Goal: Task Accomplishment & Management: Manage account settings

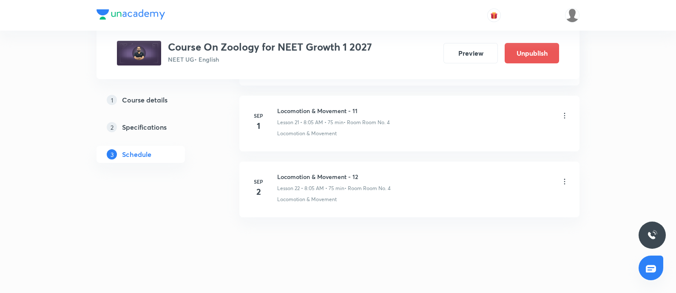
click at [279, 172] on h6 "Locomotion & Movement - 12" at bounding box center [334, 176] width 114 height 9
copy h6 "Locomotion & Movement - 12"
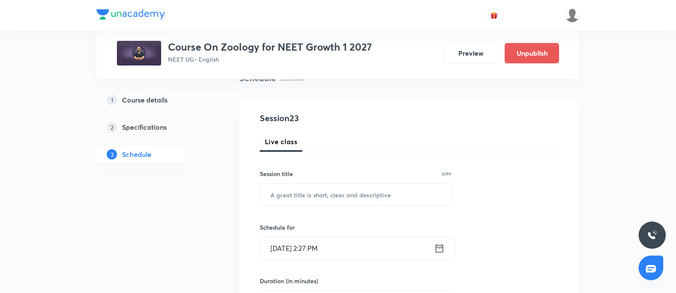
scroll to position [72, 0]
click at [300, 192] on input "text" at bounding box center [355, 194] width 191 height 22
paste input "Locomotion & Movement - 12"
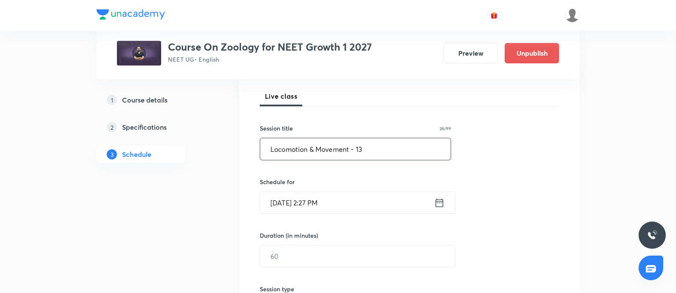
scroll to position [118, 0]
type input "Locomotion & Movement - 13"
click at [364, 203] on input "Aug 31, 2025, 2:27 PM" at bounding box center [347, 202] width 174 height 22
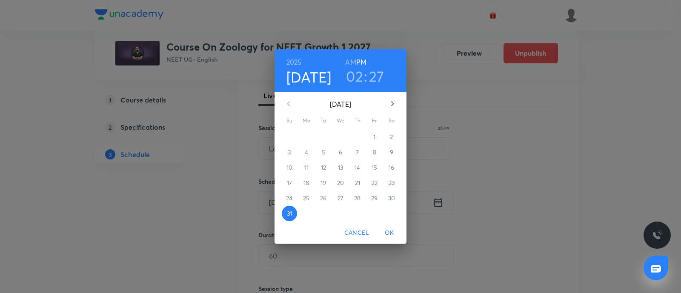
click at [393, 105] on icon "button" at bounding box center [392, 104] width 10 height 10
click at [339, 138] on p "3" at bounding box center [340, 137] width 3 height 9
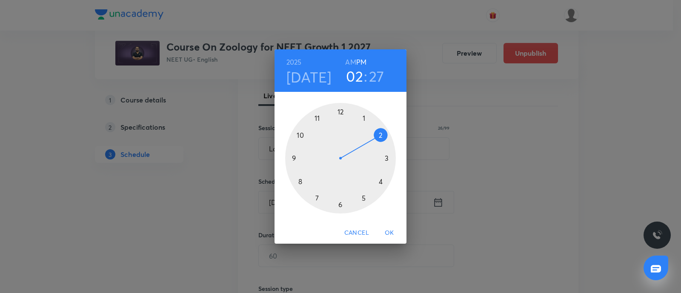
click at [350, 63] on h6 "AM" at bounding box center [350, 62] width 11 height 12
click at [301, 181] on div at bounding box center [340, 158] width 111 height 111
click at [364, 118] on div at bounding box center [340, 158] width 111 height 111
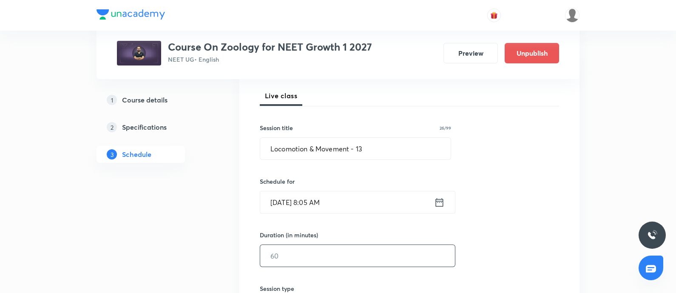
click at [302, 245] on input "text" at bounding box center [357, 256] width 195 height 22
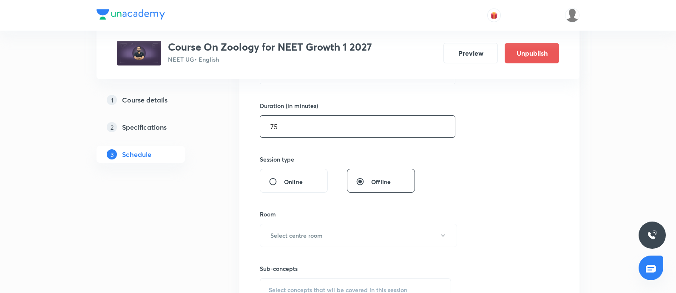
scroll to position [251, 0]
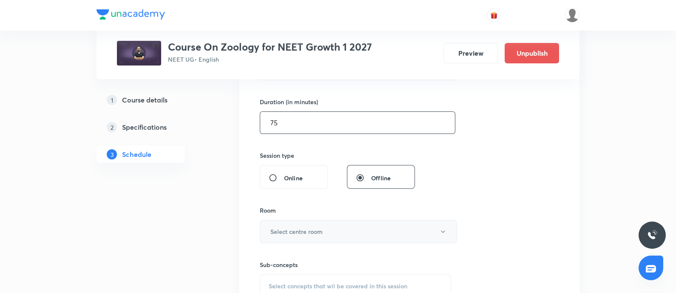
type input "75"
click at [313, 231] on h6 "Select centre room" at bounding box center [296, 231] width 52 height 9
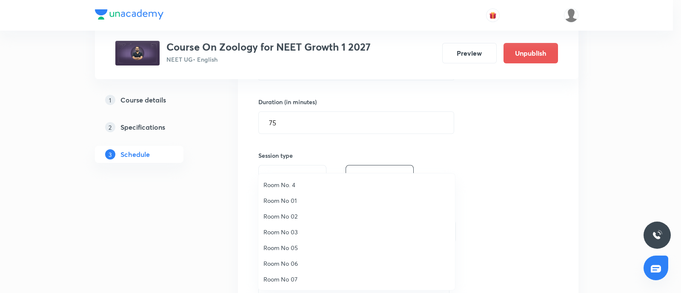
click at [287, 186] on span "Room No. 4" at bounding box center [356, 184] width 186 height 9
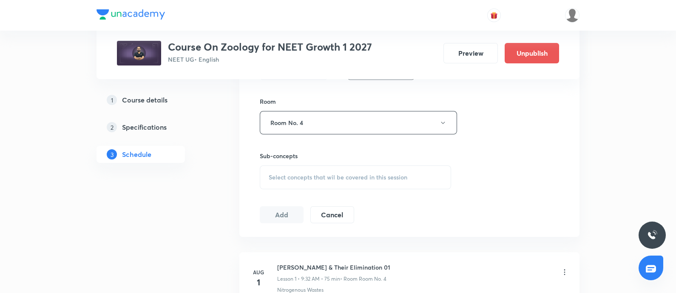
scroll to position [361, 0]
click at [298, 182] on div "Select concepts that wil be covered in this session" at bounding box center [355, 176] width 191 height 24
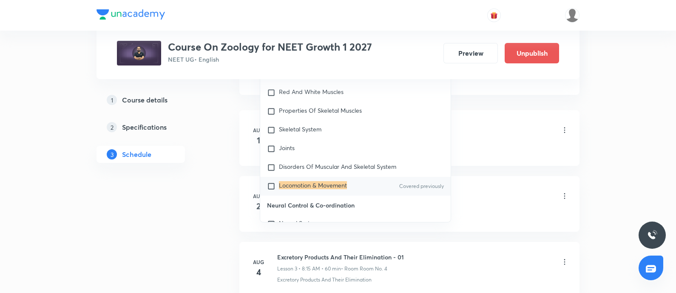
scroll to position [3891, 0]
type input "Locomotion & Movement"
click at [287, 182] on mark "Locomotion & Movement" at bounding box center [313, 183] width 68 height 8
checkbox input "true"
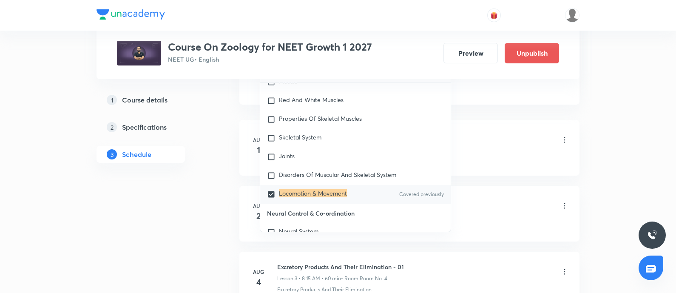
click at [481, 144] on div "Nitrogenous Waste & Their Elimination 01 Lesson 1 • 9:32 AM • 75 min • Room Roo…" at bounding box center [423, 141] width 292 height 20
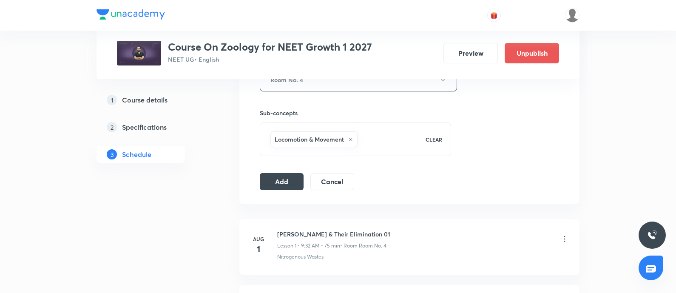
scroll to position [402, 0]
click at [287, 179] on button "Add" at bounding box center [282, 181] width 44 height 17
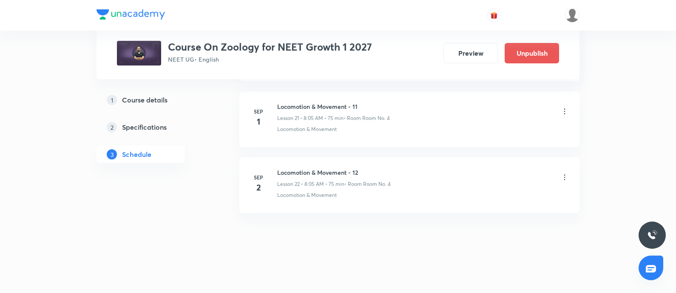
scroll to position [1445, 0]
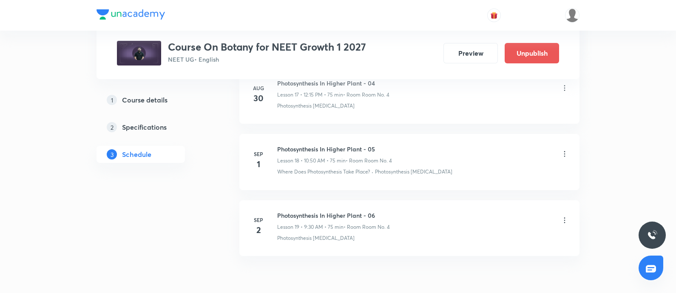
scroll to position [1637, 0]
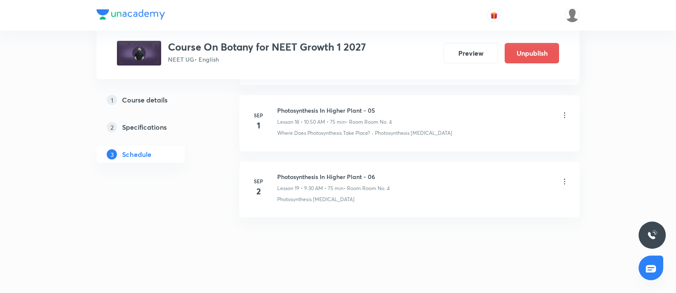
click at [280, 172] on h6 "Photosynthesis In Higher Plant - 06" at bounding box center [333, 176] width 113 height 9
copy h6 "Photosynthesis In Higher Plant - 06"
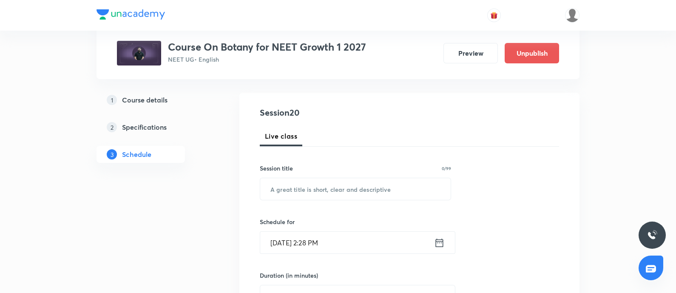
scroll to position [85, 0]
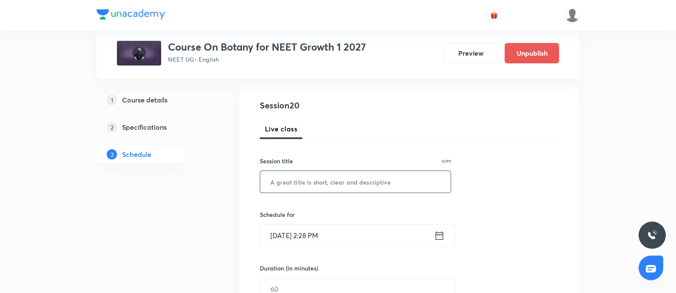
click at [291, 186] on input "text" at bounding box center [355, 182] width 191 height 22
paste input "Photosynthesis In Higher Plant - 06"
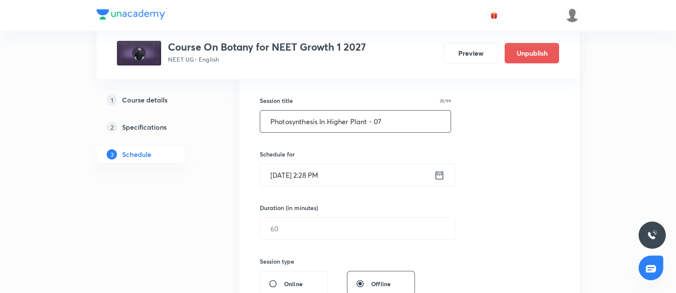
scroll to position [156, 0]
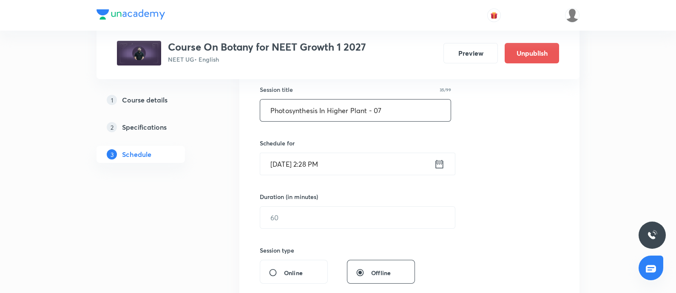
type input "Photosynthesis In Higher Plant - 07"
click at [348, 164] on input "Aug 31, 2025, 2:28 PM" at bounding box center [347, 164] width 174 height 22
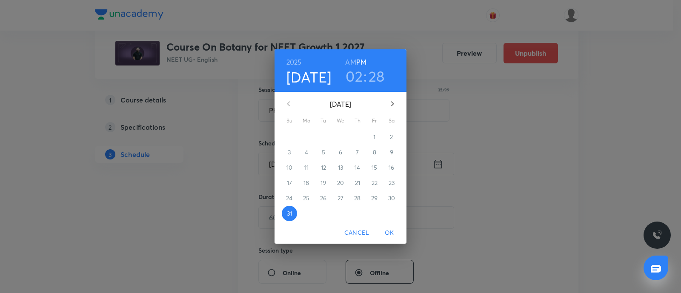
click at [393, 100] on icon "button" at bounding box center [392, 104] width 10 height 10
click at [340, 137] on p "3" at bounding box center [340, 137] width 3 height 9
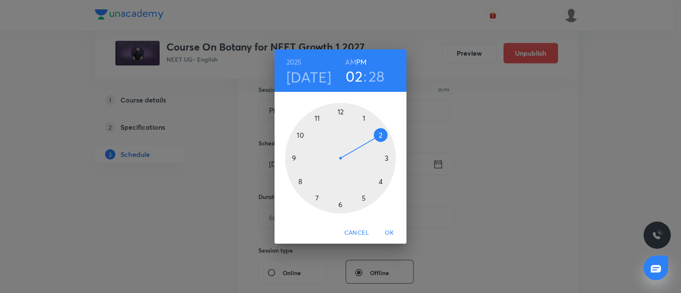
click at [351, 63] on h6 "AM" at bounding box center [350, 62] width 11 height 12
click at [294, 158] on div at bounding box center [340, 158] width 111 height 111
click at [340, 203] on div at bounding box center [340, 158] width 111 height 111
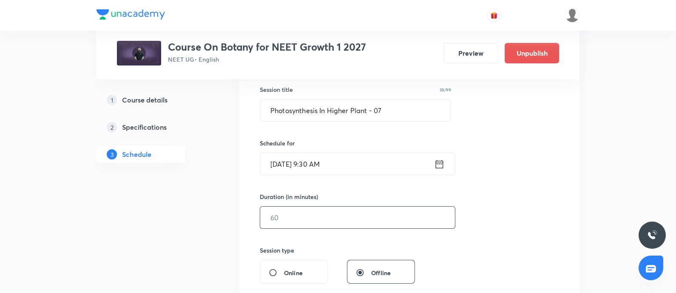
click at [303, 220] on input "text" at bounding box center [357, 218] width 195 height 22
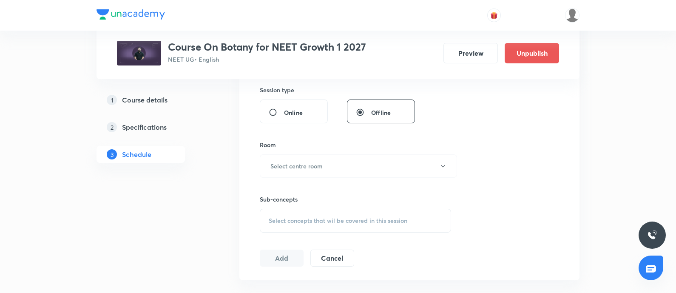
scroll to position [317, 0]
type input "75"
click at [309, 164] on h6 "Select centre room" at bounding box center [296, 165] width 52 height 9
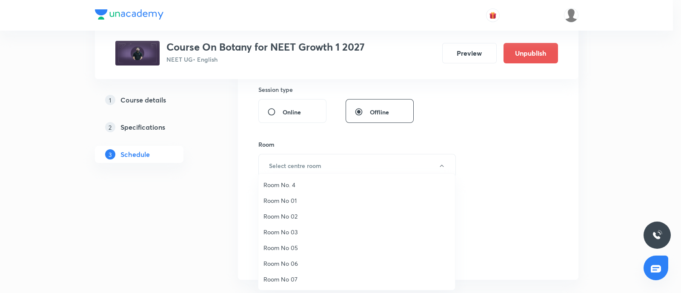
click at [290, 182] on span "Room No. 4" at bounding box center [356, 184] width 186 height 9
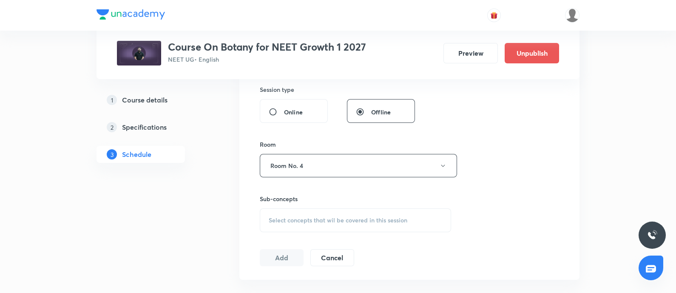
click at [296, 221] on span "Select concepts that wil be covered in this session" at bounding box center [338, 220] width 139 height 7
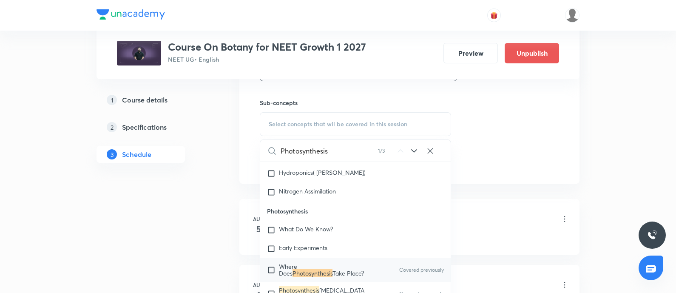
scroll to position [419, 0]
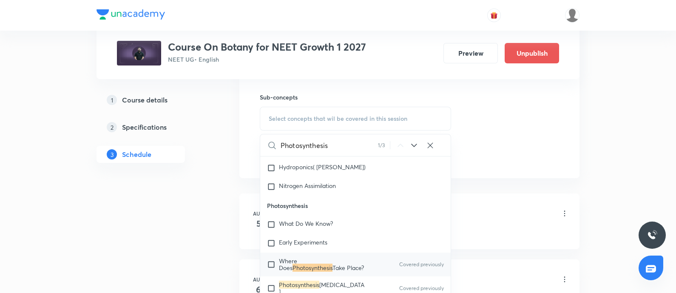
type input "Photosynthesis"
click at [333, 267] on span "Take Place?" at bounding box center [348, 268] width 31 height 8
checkbox input "true"
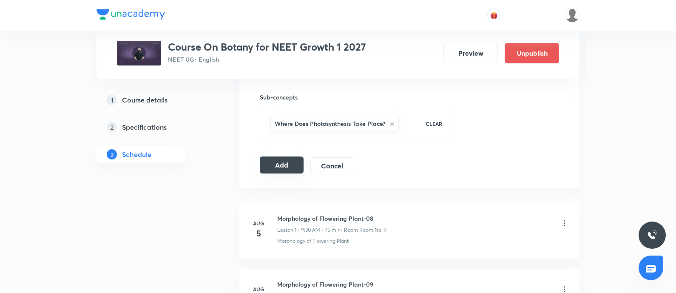
click at [286, 164] on button "Add" at bounding box center [282, 165] width 44 height 17
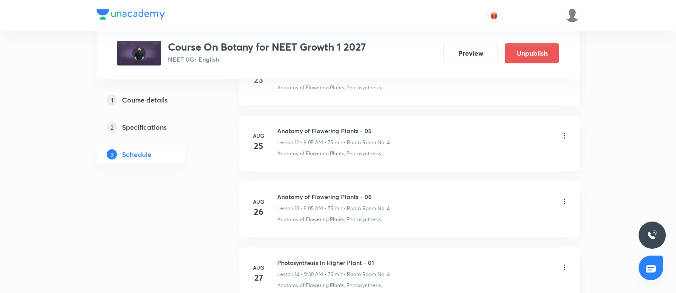
scroll to position [1647, 0]
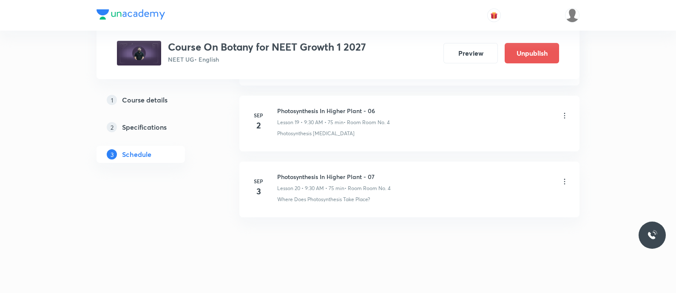
scroll to position [1703, 0]
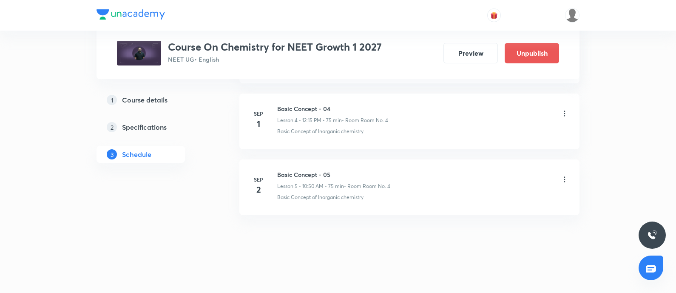
click at [281, 174] on h6 "Basic Concept - 05" at bounding box center [333, 174] width 113 height 9
copy h6 "Basic Concept - 05"
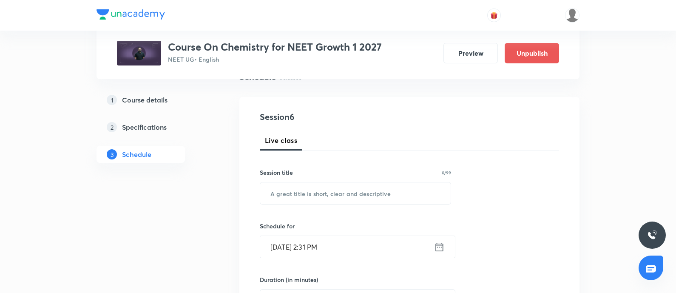
scroll to position [75, 0]
click at [296, 193] on input "text" at bounding box center [355, 192] width 191 height 22
paste input "Basic Concept - 05"
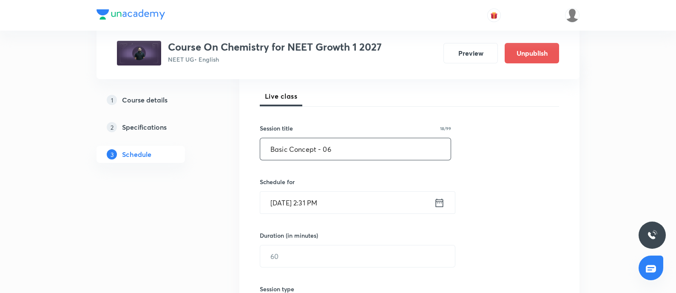
scroll to position [120, 0]
type input "Basic Concept - 06"
click at [364, 197] on input "Aug 31, 2025, 2:31 PM" at bounding box center [347, 201] width 174 height 22
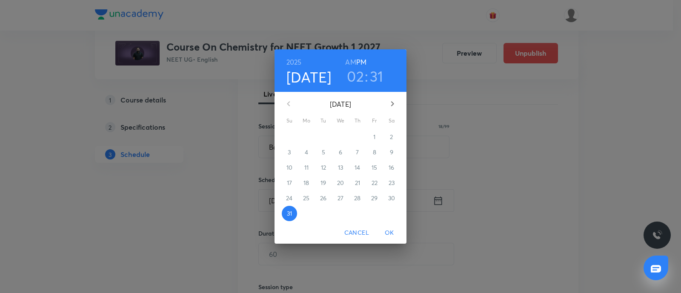
click at [389, 99] on icon "button" at bounding box center [392, 104] width 10 height 10
click at [342, 137] on span "3" at bounding box center [340, 137] width 15 height 9
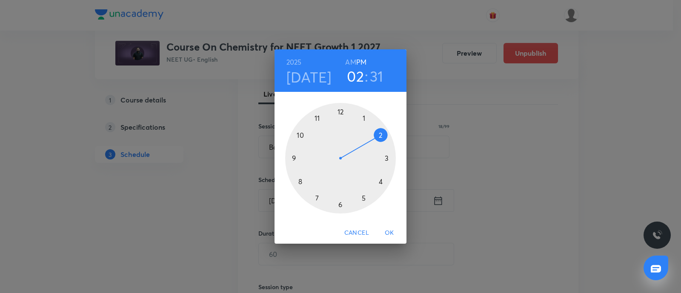
click at [351, 63] on h6 "AM" at bounding box center [350, 62] width 11 height 12
click at [299, 135] on div at bounding box center [340, 158] width 111 height 111
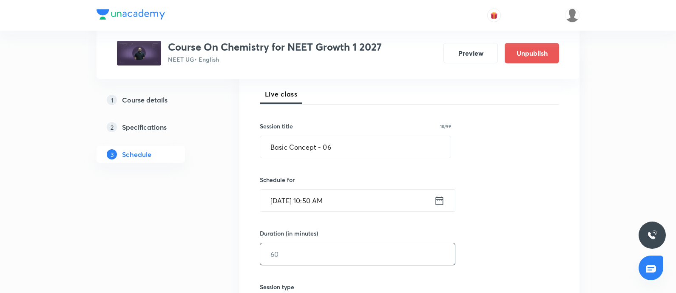
click at [309, 248] on input "text" at bounding box center [357, 254] width 195 height 22
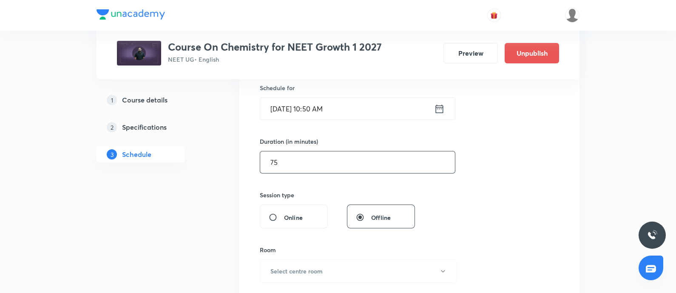
scroll to position [222, 0]
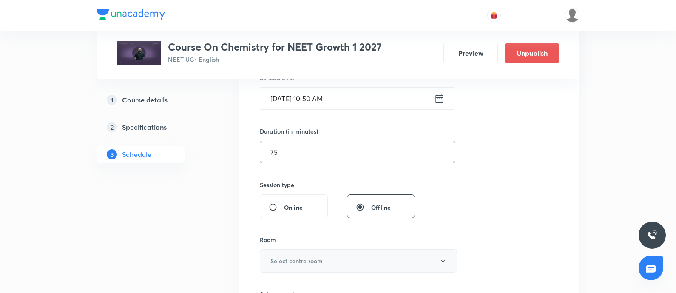
type input "75"
click at [289, 262] on h6 "Select centre room" at bounding box center [296, 260] width 52 height 9
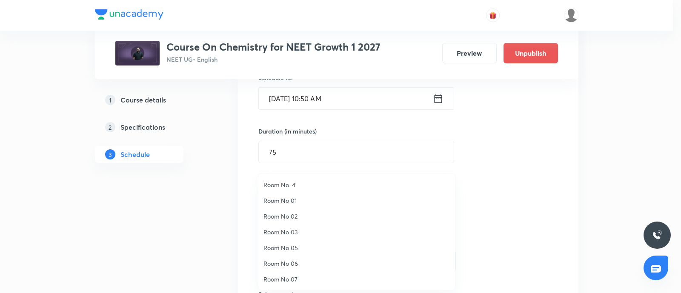
click at [291, 186] on span "Room No. 4" at bounding box center [356, 184] width 186 height 9
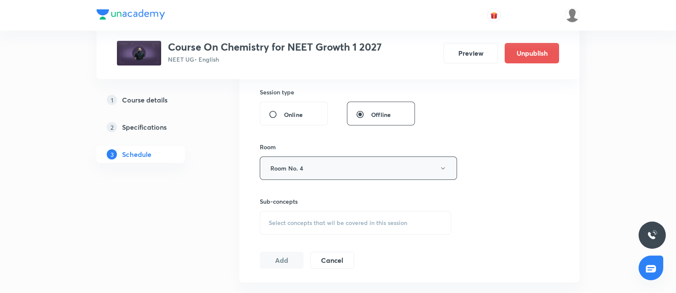
scroll to position [319, 0]
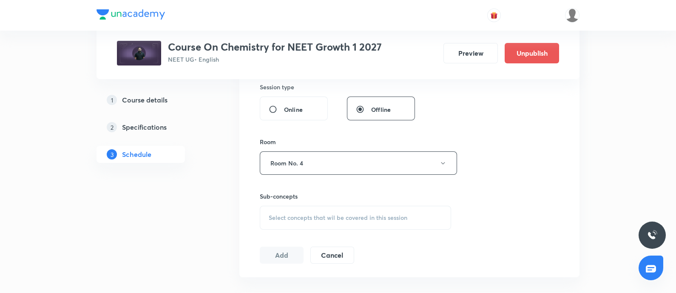
click at [296, 217] on span "Select concepts that wil be covered in this session" at bounding box center [338, 217] width 139 height 7
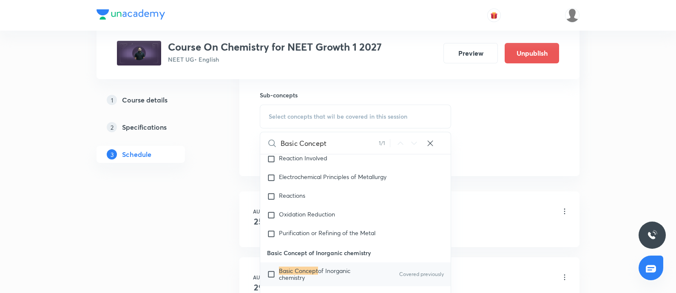
scroll to position [424, 0]
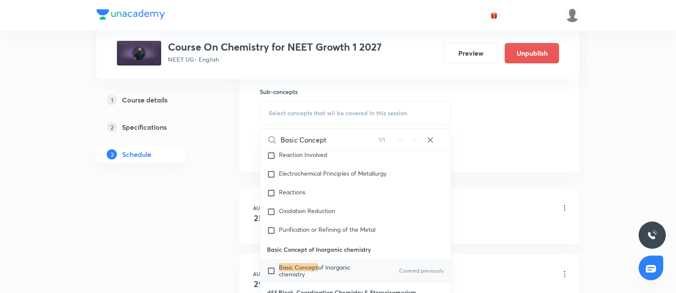
type input "Basic Concept"
click at [283, 265] on span "of Inorganic chemistry" at bounding box center [314, 270] width 71 height 15
checkbox input "true"
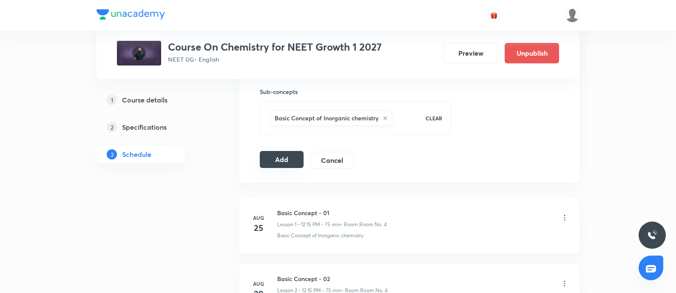
click at [285, 152] on button "Add" at bounding box center [282, 159] width 44 height 17
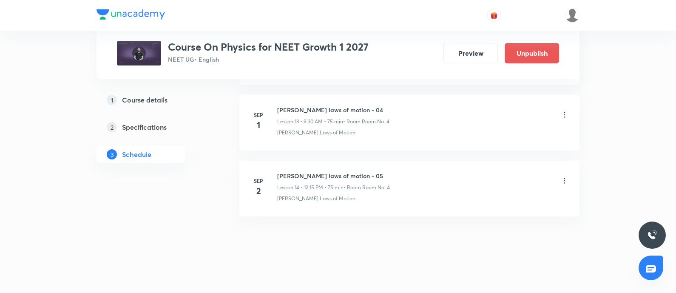
click at [280, 173] on h6 "[PERSON_NAME] laws of motion - 05" at bounding box center [333, 175] width 113 height 9
copy h6 "[PERSON_NAME] laws of motion - 05"
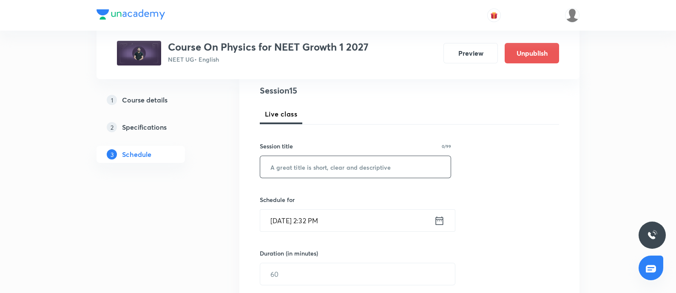
scroll to position [99, 0]
click at [296, 168] on input "text" at bounding box center [355, 168] width 191 height 22
paste input "[PERSON_NAME] laws of motion - 05"
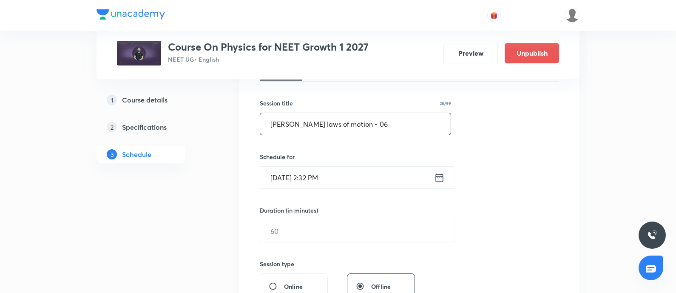
scroll to position [150, 0]
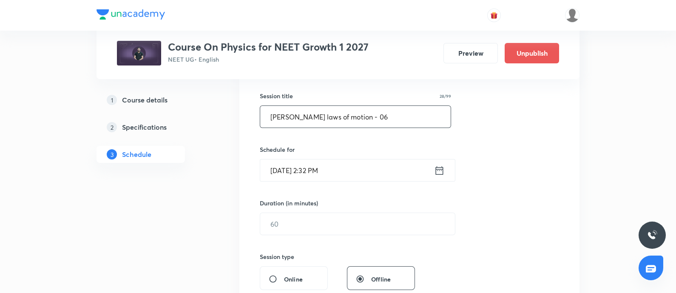
type input "[PERSON_NAME] laws of motion - 06"
click at [347, 169] on input "[DATE] 2:32 PM" at bounding box center [347, 170] width 174 height 22
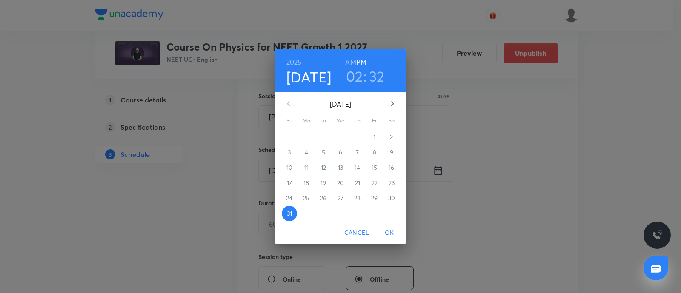
click at [396, 105] on icon "button" at bounding box center [392, 104] width 10 height 10
click at [341, 136] on p "3" at bounding box center [340, 137] width 3 height 9
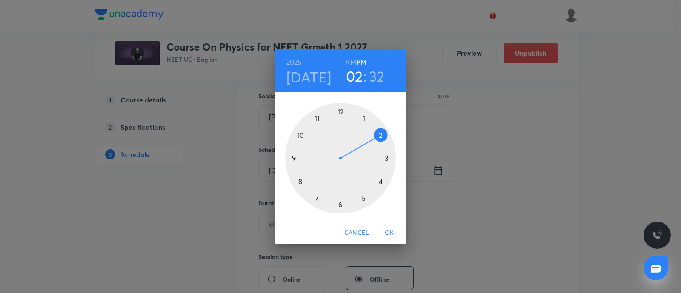
click at [340, 114] on div at bounding box center [340, 158] width 111 height 111
click at [387, 159] on div at bounding box center [340, 158] width 111 height 111
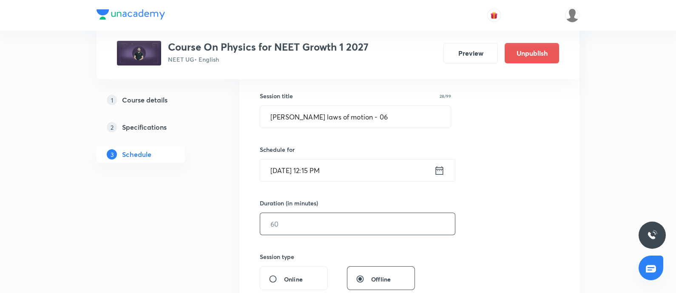
click at [313, 218] on input "text" at bounding box center [357, 224] width 195 height 22
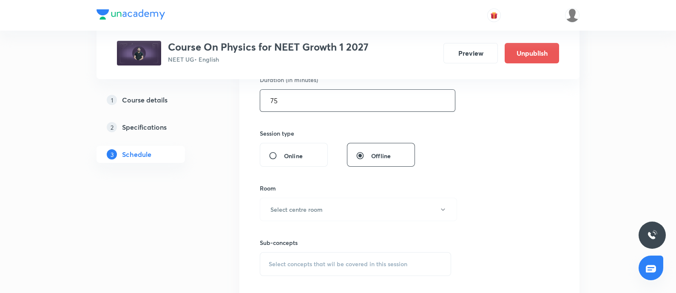
scroll to position [277, 0]
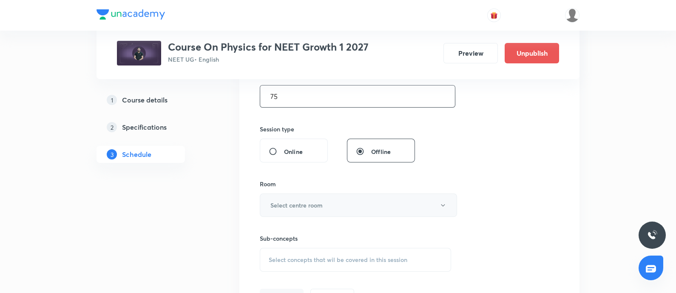
type input "75"
click at [317, 205] on h6 "Select centre room" at bounding box center [296, 205] width 52 height 9
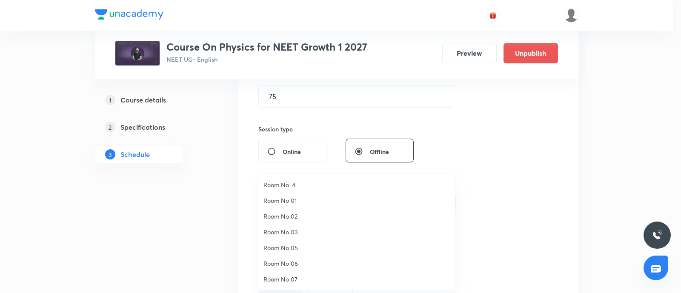
click at [289, 183] on span "Room No. 4" at bounding box center [356, 184] width 186 height 9
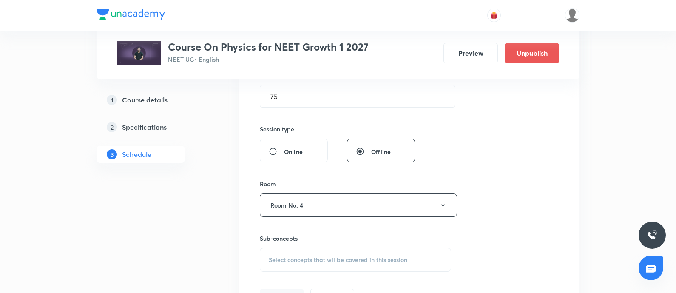
click at [288, 258] on span "Select concepts that wil be covered in this session" at bounding box center [338, 259] width 139 height 7
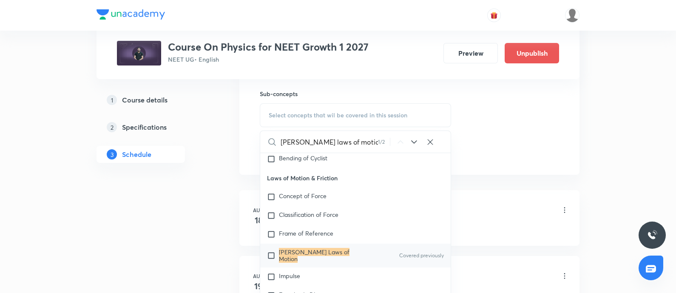
scroll to position [424, 0]
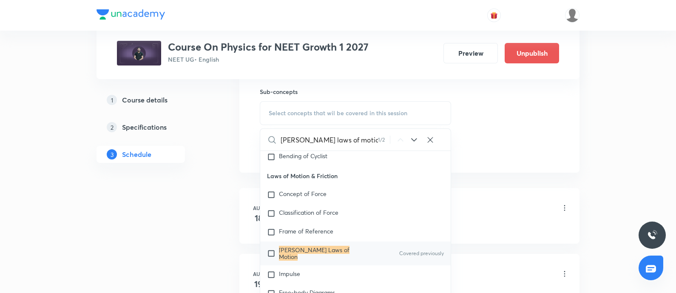
type input "[PERSON_NAME] laws of motion"
click at [279, 254] on mark "[PERSON_NAME] Laws of Motion" at bounding box center [314, 253] width 71 height 15
checkbox input "true"
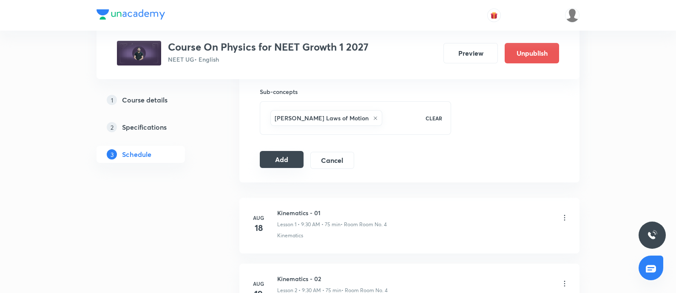
click at [285, 156] on button "Add" at bounding box center [282, 159] width 44 height 17
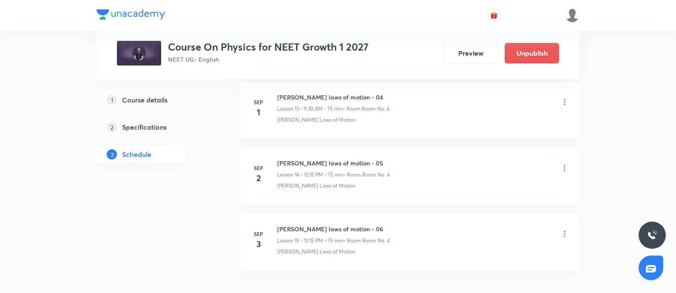
scroll to position [984, 0]
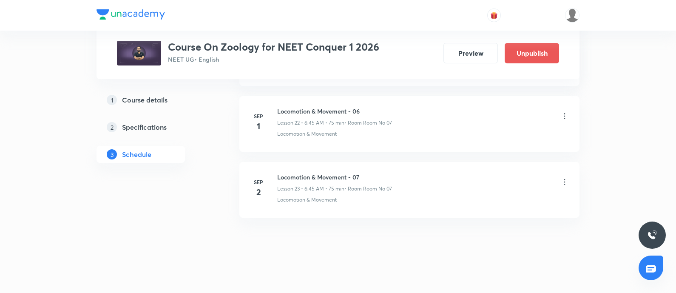
click at [278, 173] on h6 "Locomotion & Movement - 07" at bounding box center [334, 177] width 115 height 9
copy h6 "Locomotion & Movement - 07"
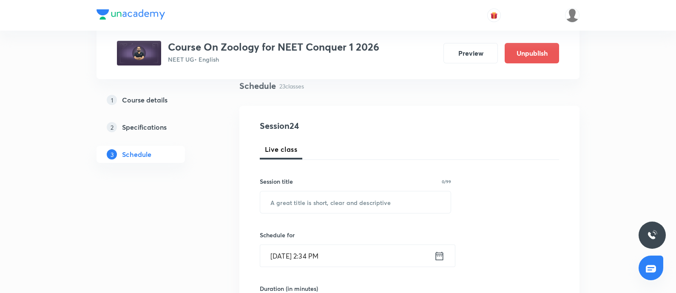
scroll to position [66, 0]
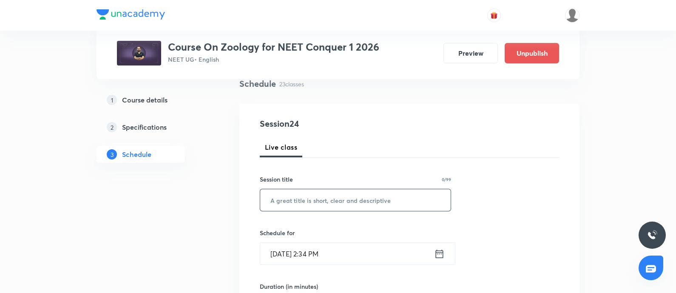
click at [285, 196] on input "text" at bounding box center [355, 200] width 191 height 22
paste input "Locomotion & Movement - 07"
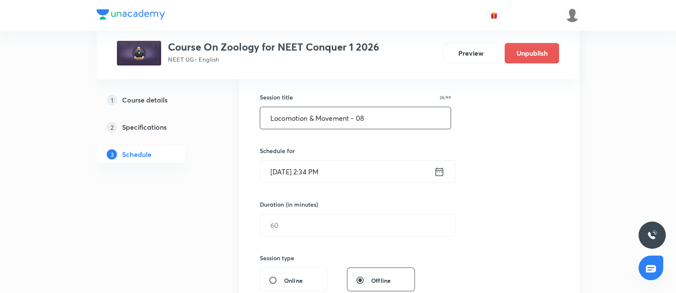
scroll to position [155, 0]
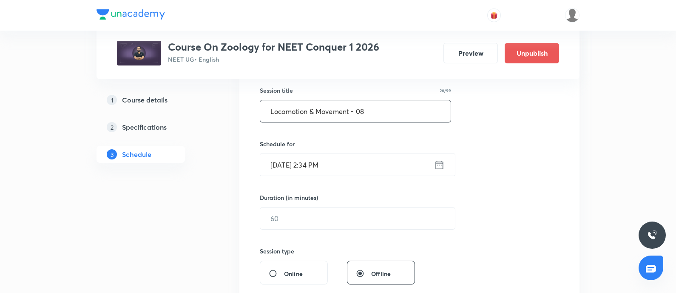
type input "Locomotion & Movement - 08"
click at [362, 162] on input "Aug 31, 2025, 2:34 PM" at bounding box center [347, 165] width 174 height 22
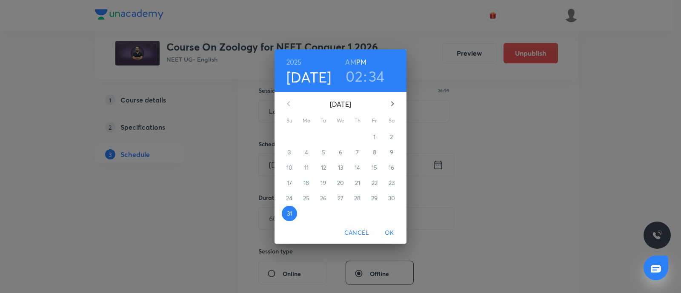
click at [387, 97] on button "button" at bounding box center [392, 104] width 20 height 20
click at [342, 136] on span "3" at bounding box center [340, 137] width 15 height 9
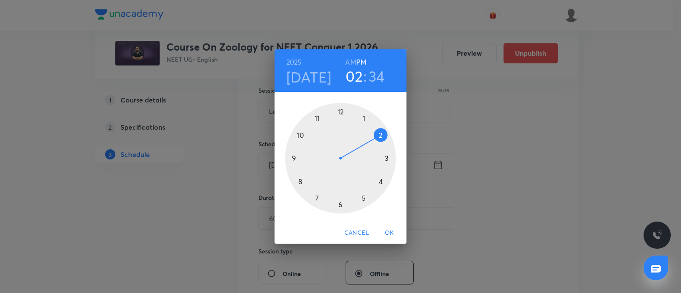
click at [348, 63] on h6 "AM" at bounding box center [350, 62] width 11 height 12
click at [339, 204] on div at bounding box center [340, 158] width 111 height 111
click at [294, 156] on div at bounding box center [340, 158] width 111 height 111
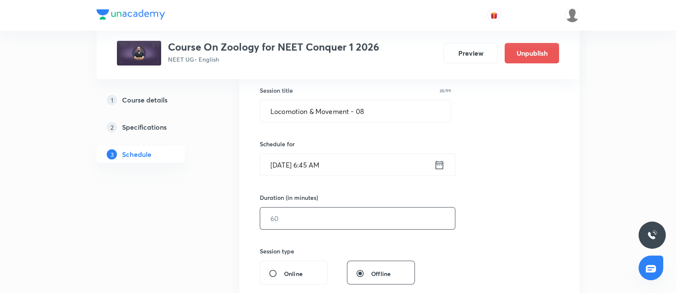
click at [302, 228] on input "text" at bounding box center [357, 219] width 195 height 22
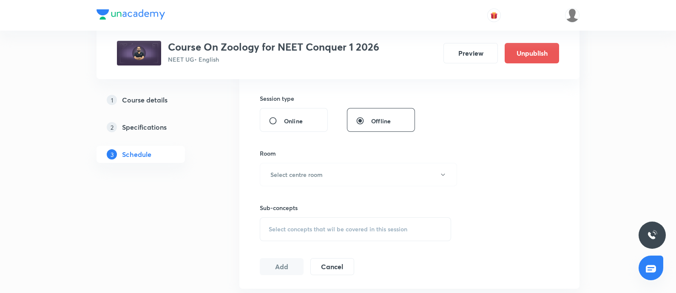
scroll to position [309, 0]
type input "75"
click at [303, 171] on h6 "Select centre room" at bounding box center [296, 173] width 52 height 9
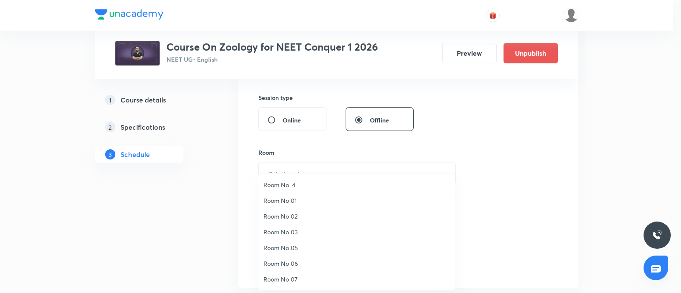
click at [283, 279] on span "Room No 07" at bounding box center [356, 279] width 186 height 9
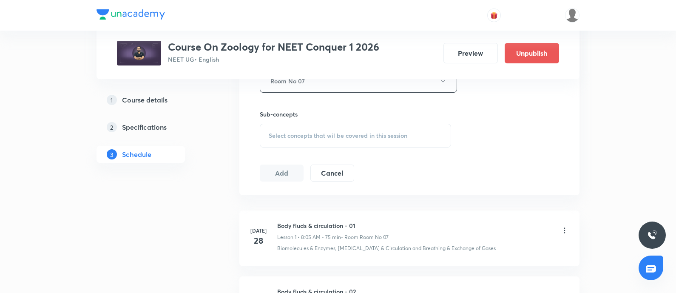
scroll to position [408, 0]
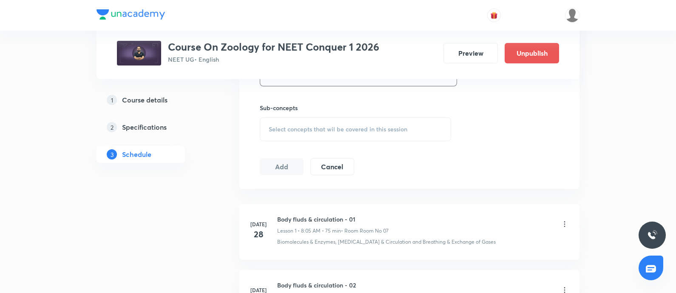
click at [308, 128] on span "Select concepts that wil be covered in this session" at bounding box center [338, 129] width 139 height 7
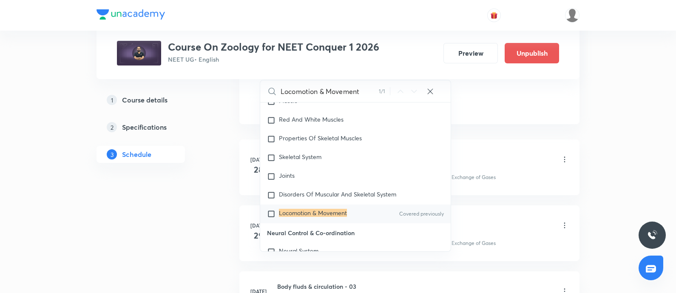
scroll to position [487, 0]
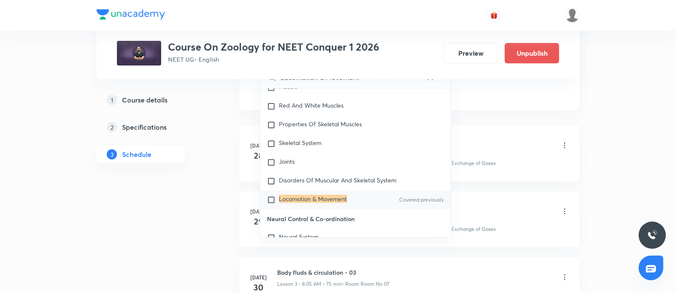
type input "Locomotion & Movement"
click at [279, 198] on mark "Locomotion & Movement" at bounding box center [313, 199] width 68 height 8
checkbox input "true"
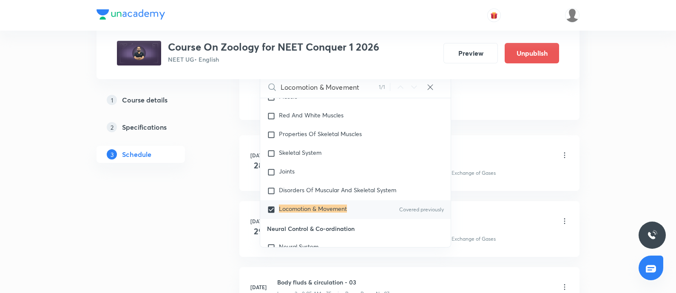
click at [508, 148] on div "Body fluds & circulation - 01 Lesson 1 • 8:05 AM • 75 min • Room Room No 07" at bounding box center [423, 156] width 292 height 20
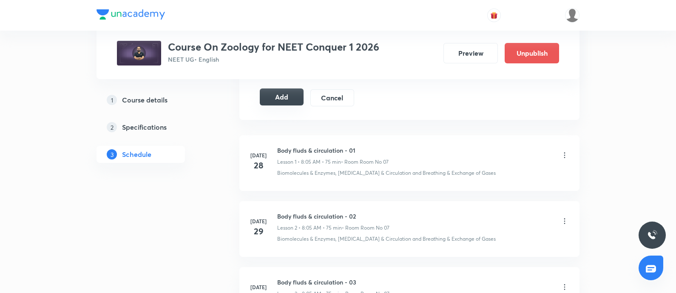
click at [279, 94] on button "Add" at bounding box center [282, 96] width 44 height 17
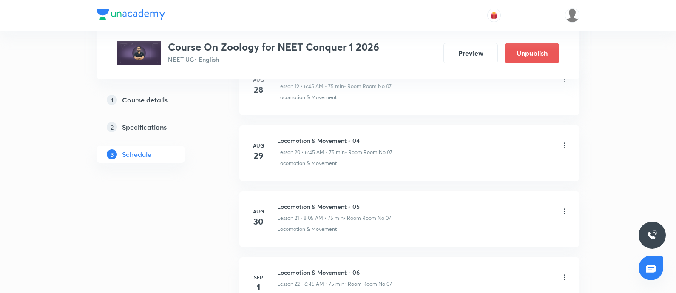
scroll to position [1910, 0]
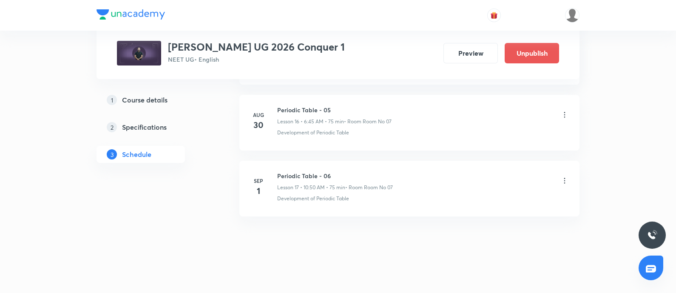
click at [281, 172] on h6 "Periodic Table - 06" at bounding box center [335, 175] width 116 height 9
copy h6 "Periodic Table - 06"
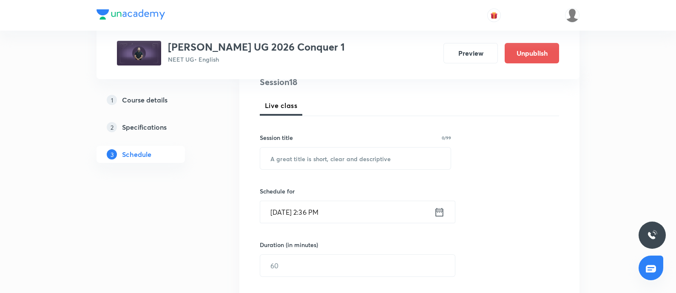
scroll to position [109, 0]
click at [299, 159] on input "text" at bounding box center [355, 158] width 191 height 22
paste input "Periodic Table - 06"
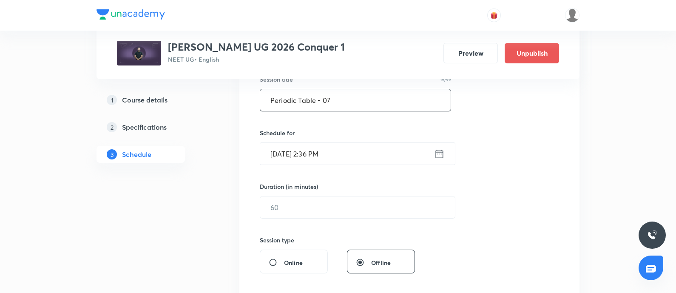
scroll to position [169, 0]
type input "Periodic Table - 07"
click at [344, 145] on input "Aug 31, 2025, 2:36 PM" at bounding box center [347, 151] width 174 height 22
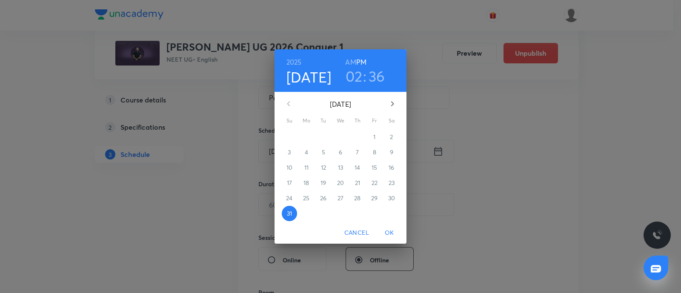
click at [393, 107] on icon "button" at bounding box center [392, 104] width 10 height 10
click at [341, 139] on p "3" at bounding box center [340, 137] width 3 height 9
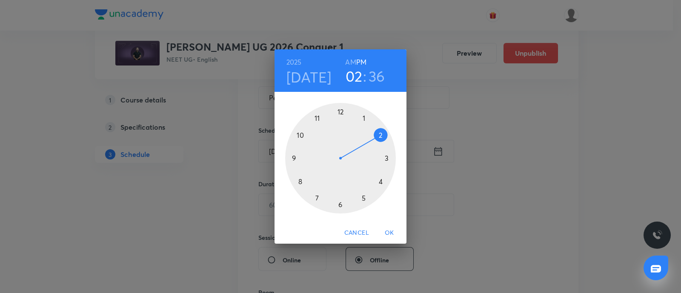
click at [351, 62] on h6 "AM" at bounding box center [350, 62] width 11 height 12
click at [300, 181] on div at bounding box center [340, 158] width 111 height 111
click at [364, 118] on div at bounding box center [340, 158] width 111 height 111
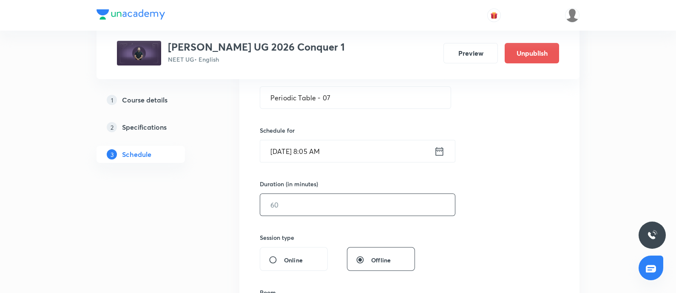
click at [313, 203] on input "text" at bounding box center [357, 205] width 195 height 22
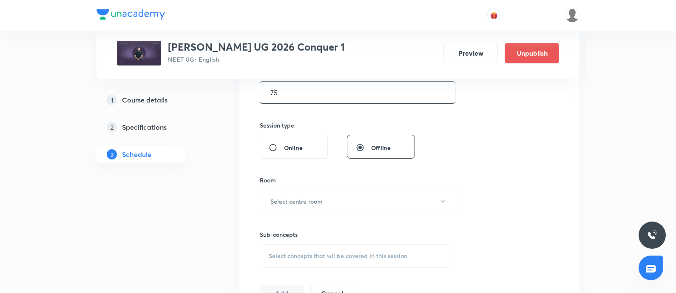
scroll to position [291, 0]
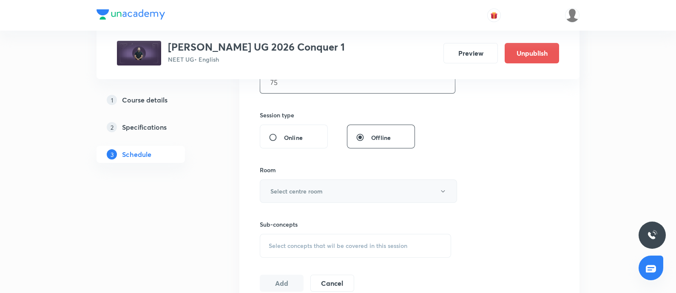
type input "75"
click at [308, 191] on h6 "Select centre room" at bounding box center [296, 191] width 52 height 9
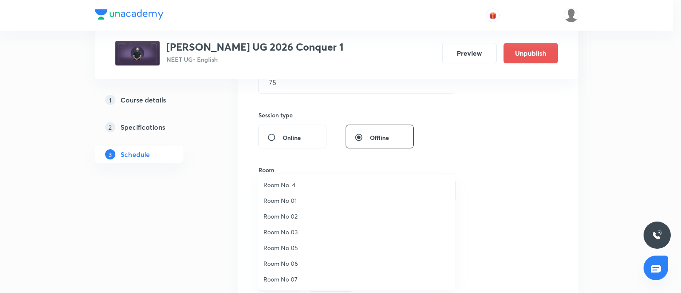
click at [273, 277] on span "Room No 07" at bounding box center [356, 279] width 186 height 9
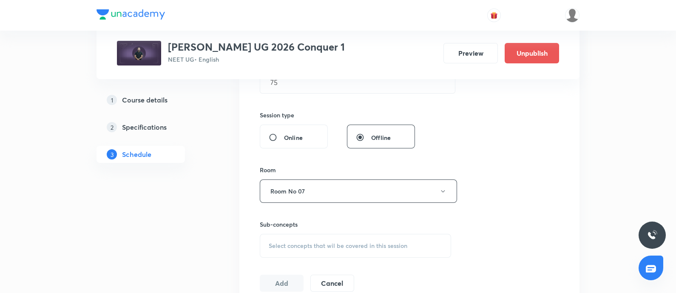
click at [288, 242] on span "Select concepts that wil be covered in this session" at bounding box center [338, 245] width 139 height 7
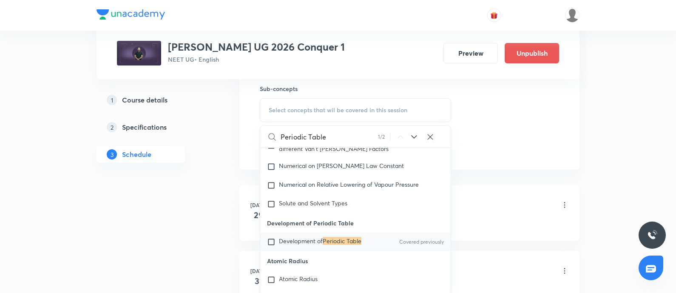
scroll to position [0, 0]
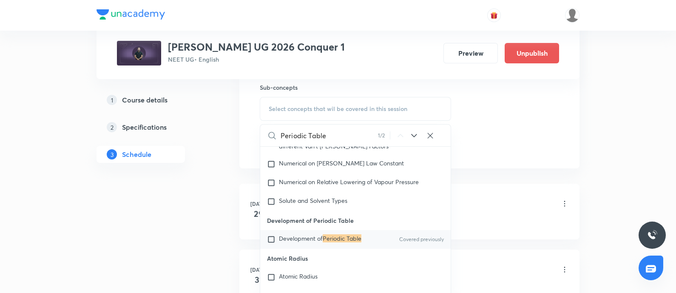
type input "Periodic Table"
click at [295, 242] on span "Development of" at bounding box center [301, 238] width 44 height 8
checkbox input "true"
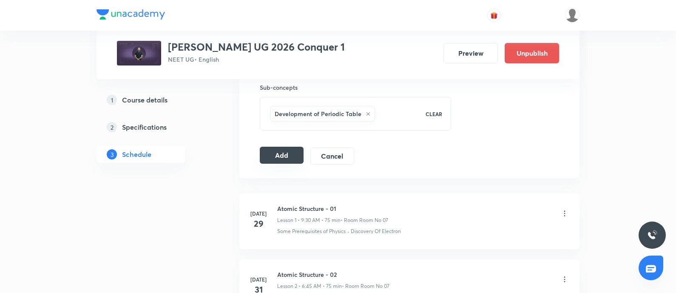
click at [291, 154] on button "Add" at bounding box center [282, 155] width 44 height 17
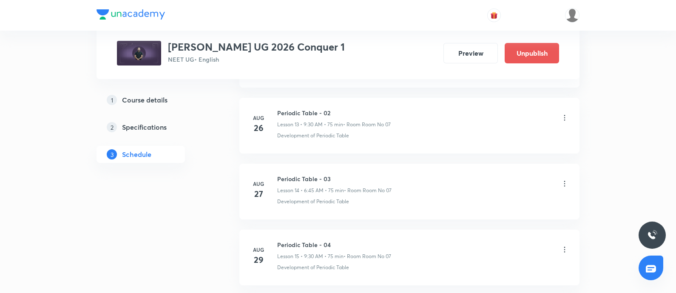
scroll to position [1515, 0]
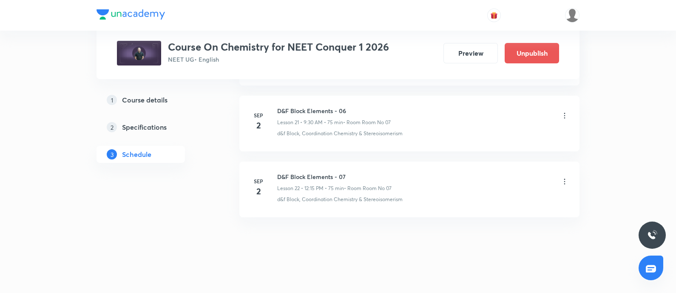
click at [277, 172] on h6 "D&F Block Elements - 07" at bounding box center [334, 176] width 114 height 9
copy h6 "D&F Block Elements - 07"
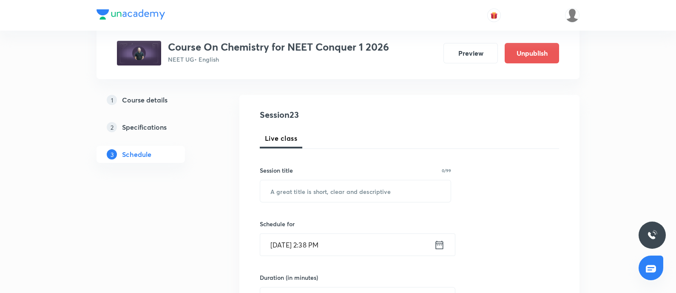
scroll to position [77, 0]
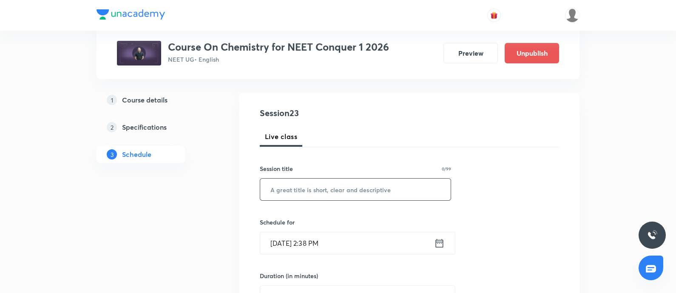
click at [297, 188] on input "text" at bounding box center [355, 190] width 191 height 22
paste input "D&F Block Elements - 07"
type input "D&F Block Elements - 08"
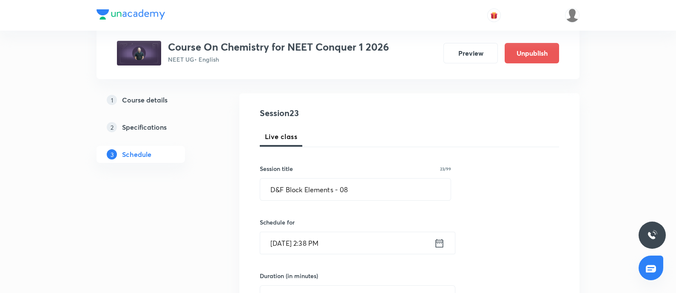
click at [359, 246] on input "[DATE] 2:38 PM" at bounding box center [347, 243] width 174 height 22
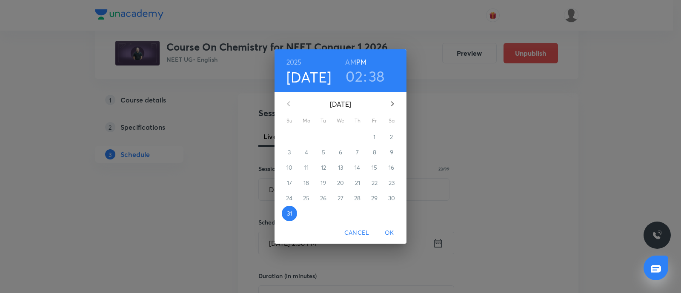
click at [387, 101] on button "button" at bounding box center [392, 104] width 20 height 20
click at [341, 140] on p "3" at bounding box center [340, 137] width 3 height 9
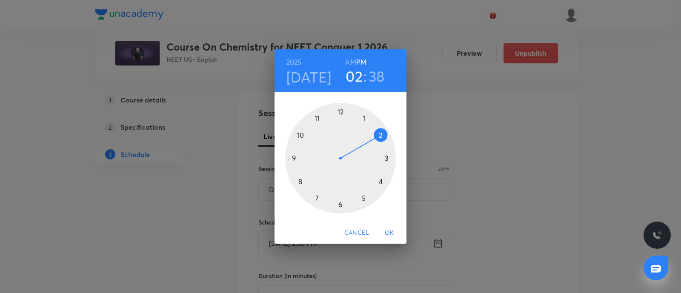
click at [350, 58] on h6 "AM" at bounding box center [350, 62] width 11 height 12
click at [296, 159] on div at bounding box center [340, 158] width 111 height 111
click at [340, 202] on div at bounding box center [340, 158] width 111 height 111
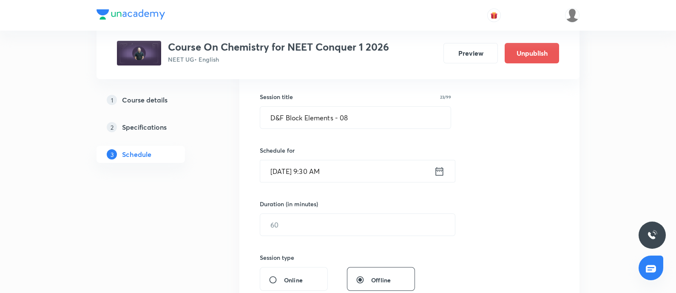
scroll to position [149, 0]
click at [302, 227] on input "text" at bounding box center [357, 225] width 195 height 22
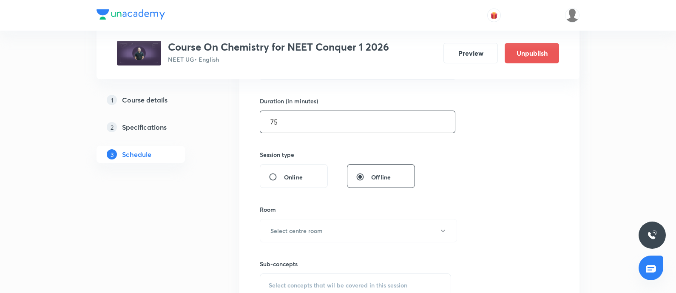
scroll to position [254, 0]
type input "75"
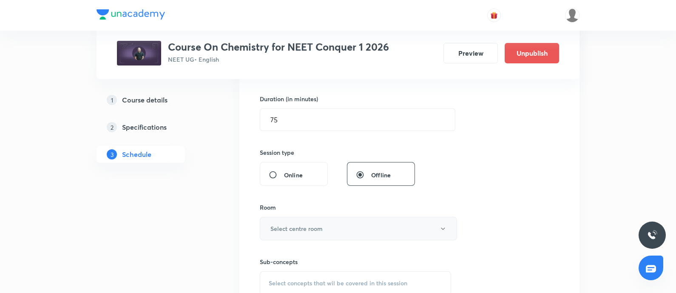
click at [286, 227] on h6 "Select centre room" at bounding box center [296, 228] width 52 height 9
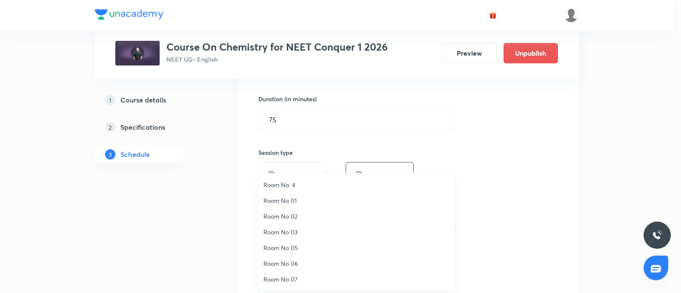
click at [281, 277] on span "Room No 07" at bounding box center [356, 279] width 186 height 9
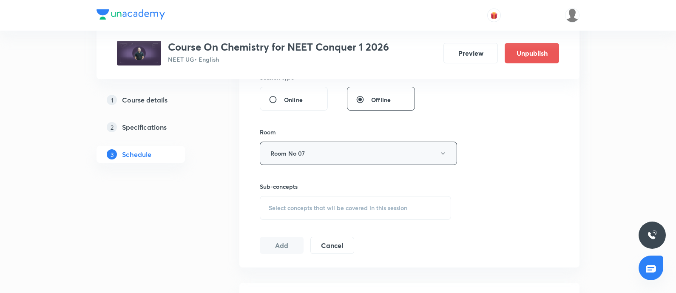
scroll to position [336, 0]
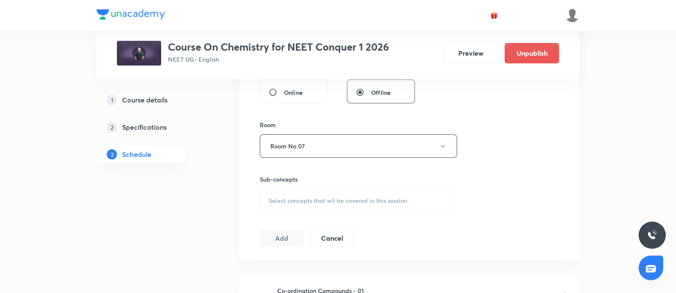
click at [302, 203] on span "Select concepts that wil be covered in this session" at bounding box center [338, 200] width 139 height 7
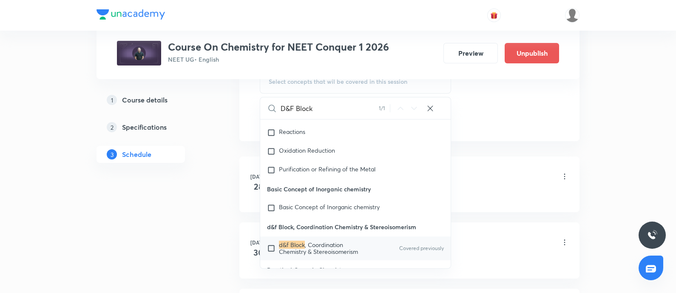
scroll to position [5957, 0]
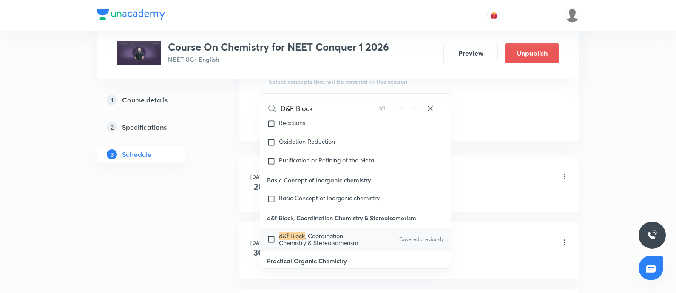
type input "D&F Block"
click at [285, 235] on span ", Coordination Chemistry & Stereoisomerism" at bounding box center [318, 239] width 79 height 15
checkbox input "true"
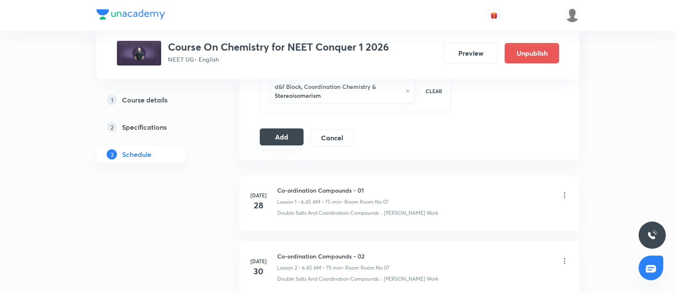
click at [288, 133] on button "Add" at bounding box center [282, 136] width 44 height 17
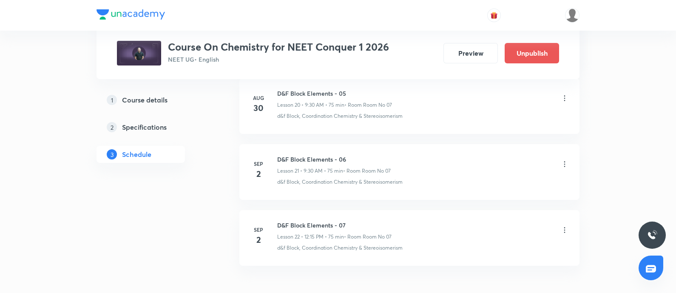
scroll to position [1854, 0]
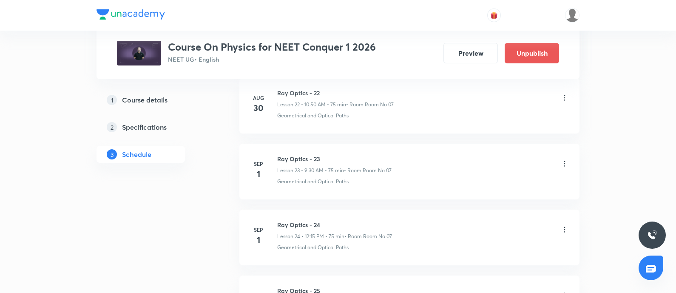
scroll to position [2032, 0]
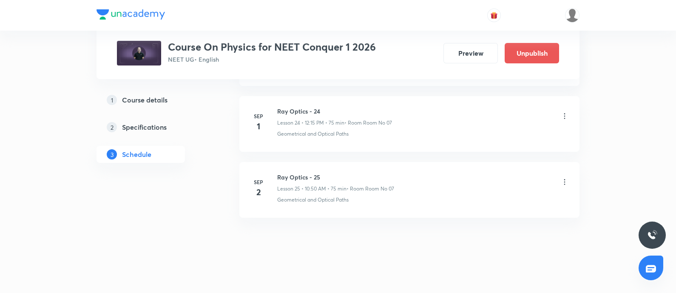
click at [277, 175] on h6 "Ray Optics - 25" at bounding box center [335, 177] width 117 height 9
copy h6 "Ray Optics - 25"
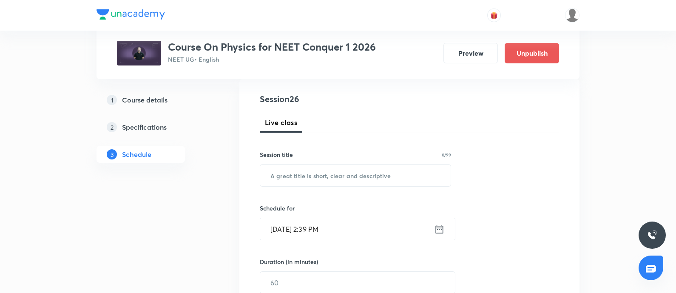
scroll to position [92, 0]
click at [293, 180] on input "text" at bounding box center [355, 175] width 191 height 22
paste input "Ray Optics - 25"
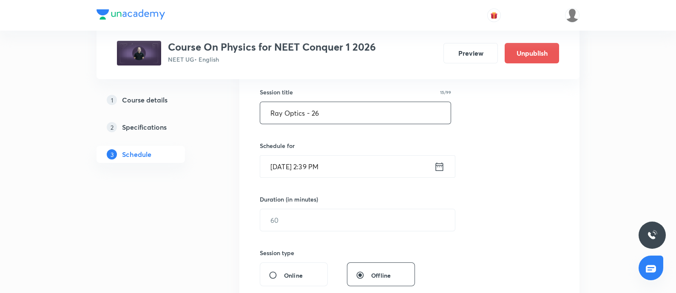
scroll to position [154, 0]
type input "Ray Optics - 26"
click at [355, 163] on input "[DATE] 2:39 PM" at bounding box center [347, 166] width 174 height 22
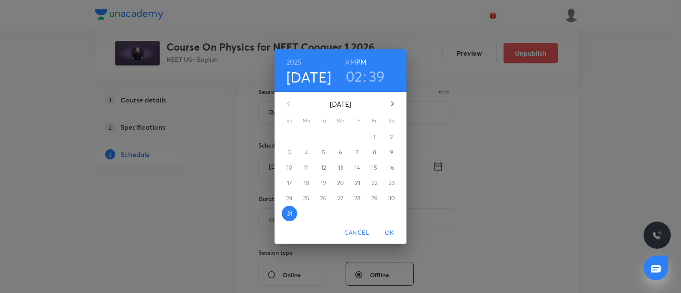
click at [390, 103] on icon "button" at bounding box center [392, 104] width 10 height 10
click at [342, 136] on span "3" at bounding box center [340, 137] width 15 height 9
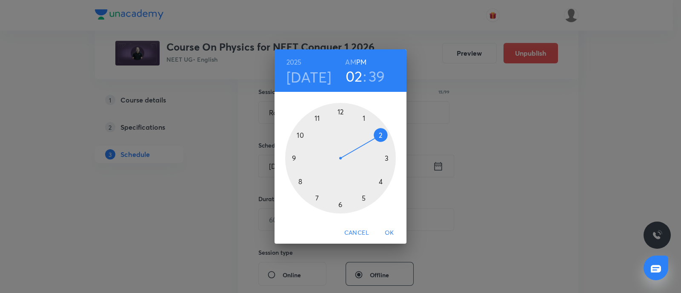
click at [349, 63] on h6 "AM" at bounding box center [350, 62] width 11 height 12
click at [300, 134] on div at bounding box center [340, 158] width 111 height 111
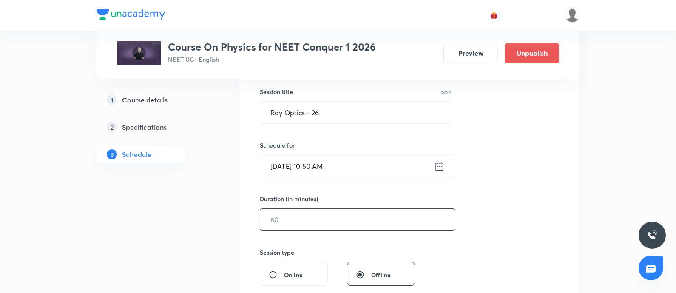
click at [297, 216] on input "text" at bounding box center [357, 220] width 195 height 22
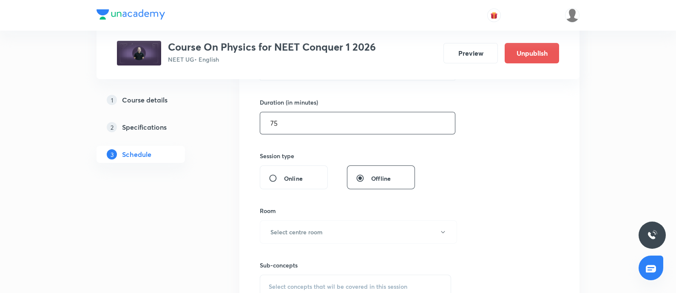
scroll to position [253, 0]
type input "75"
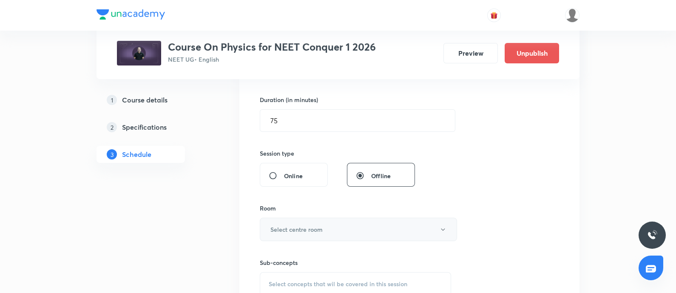
click at [302, 229] on h6 "Select centre room" at bounding box center [296, 229] width 52 height 9
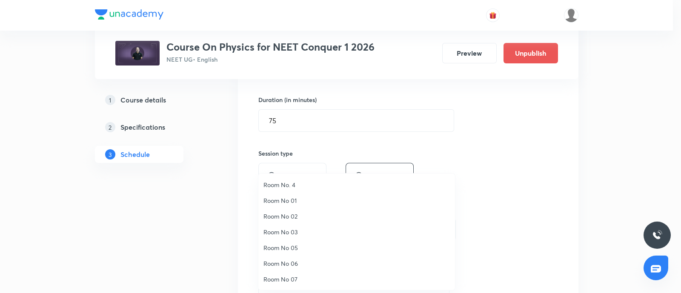
click at [285, 276] on span "Room No 07" at bounding box center [356, 279] width 186 height 9
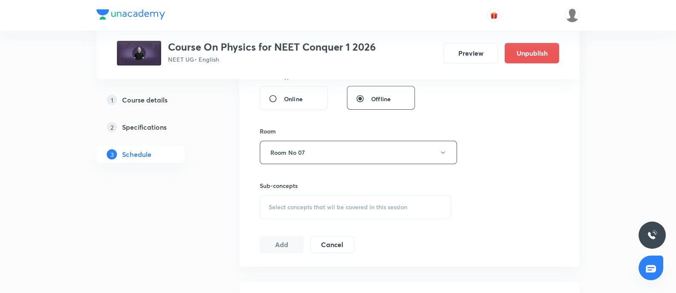
scroll to position [330, 0]
click at [314, 208] on span "Select concepts that wil be covered in this session" at bounding box center [338, 206] width 139 height 7
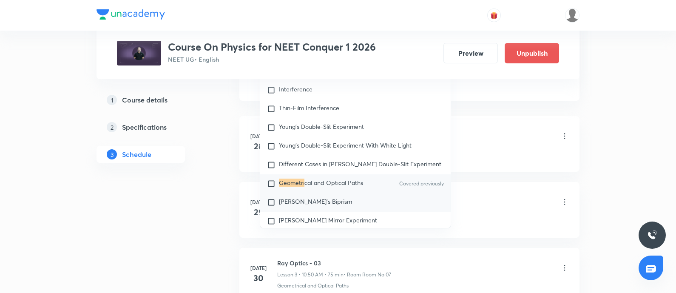
scroll to position [0, 0]
type input "GEOMETRI"
click at [294, 186] on mark "Geometri" at bounding box center [292, 182] width 26 height 8
checkbox input "true"
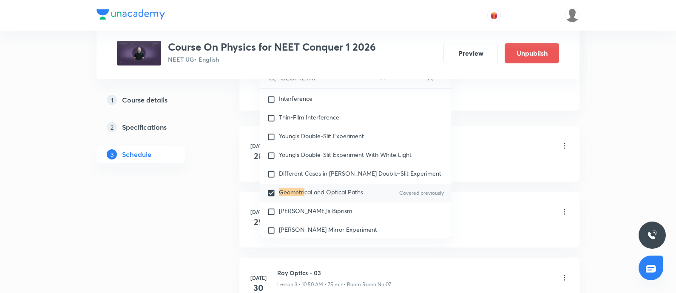
click at [483, 145] on div "Ray Optics - 01 Lesson 1 • 10:50 AM • 75 min • Room Room No 07" at bounding box center [423, 147] width 292 height 20
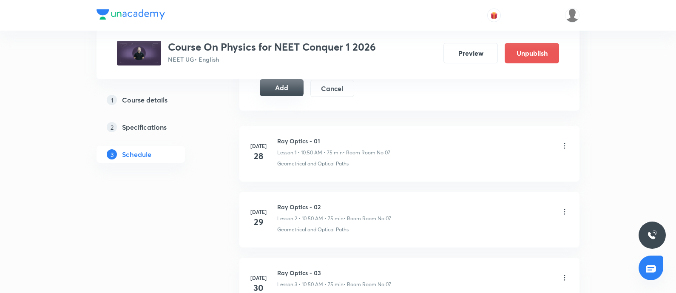
click at [292, 86] on button "Add" at bounding box center [282, 87] width 44 height 17
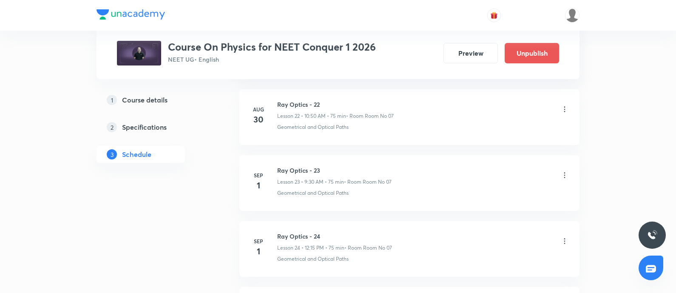
scroll to position [2042, 0]
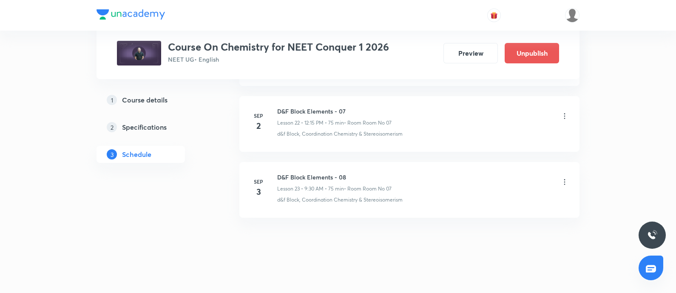
click at [281, 175] on h6 "D&F Block Elements - 08" at bounding box center [334, 177] width 114 height 9
copy h6 "D&F Block Elements - 08"
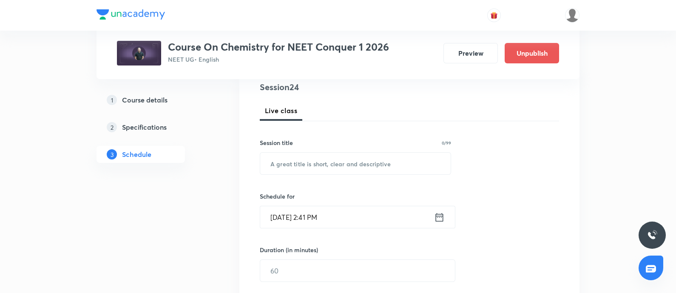
scroll to position [107, 0]
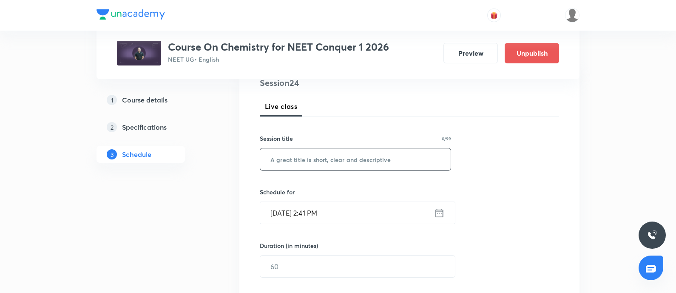
click at [299, 165] on input "text" at bounding box center [355, 159] width 191 height 22
paste input "D&F Block Elements - 08"
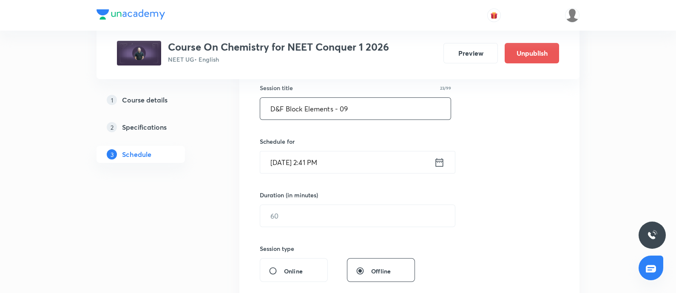
scroll to position [162, 0]
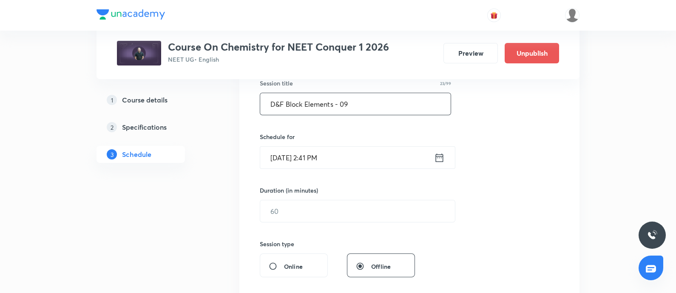
type input "D&F Block Elements - 09"
click at [347, 151] on input "Aug 31, 2025, 2:41 PM" at bounding box center [347, 158] width 174 height 22
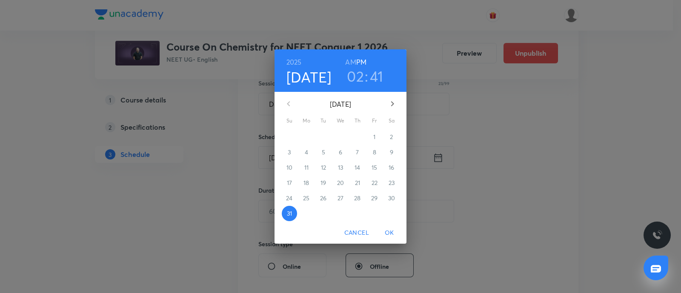
click at [384, 100] on button "button" at bounding box center [392, 104] width 20 height 20
click at [341, 134] on p "3" at bounding box center [340, 137] width 3 height 9
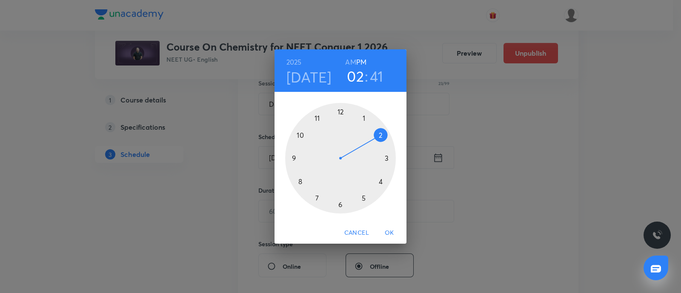
click at [340, 112] on div at bounding box center [340, 158] width 111 height 111
click at [386, 158] on div at bounding box center [340, 158] width 111 height 111
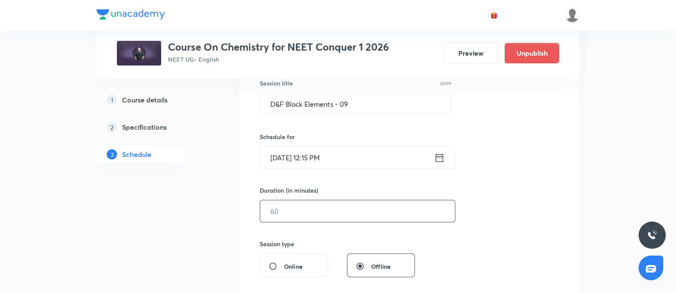
click at [300, 207] on input "text" at bounding box center [357, 211] width 195 height 22
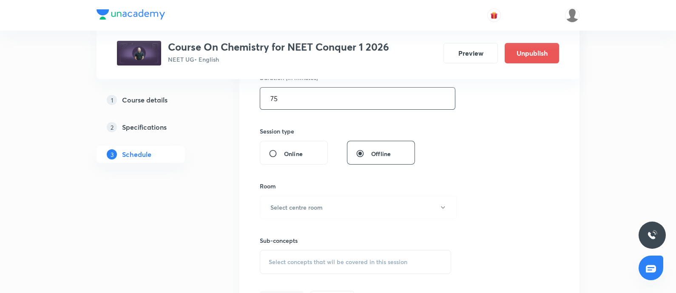
scroll to position [279, 0]
type input "75"
click at [300, 207] on h6 "Select centre room" at bounding box center [296, 203] width 52 height 9
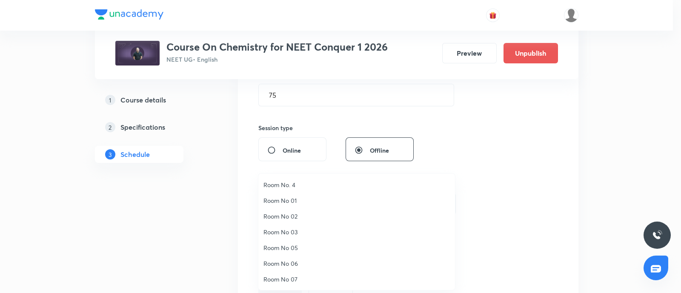
click at [280, 276] on span "Room No 07" at bounding box center [356, 279] width 186 height 9
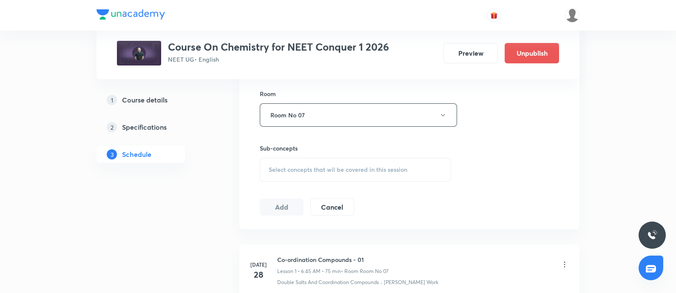
scroll to position [367, 0]
click at [297, 178] on div "Select concepts that wil be covered in this session" at bounding box center [355, 170] width 191 height 24
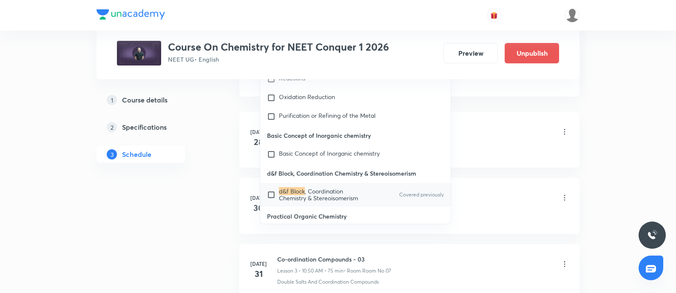
scroll to position [501, 0]
type input "D&F Block"
click at [275, 188] on input "checkbox" at bounding box center [273, 195] width 12 height 14
checkbox input "true"
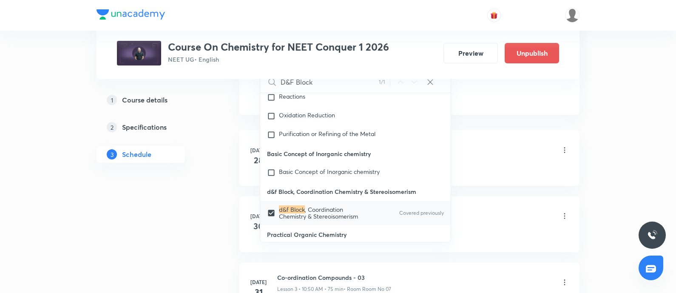
click at [493, 145] on div "Co-ordination Compounds - 01 Lesson 1 • 6:45 AM • 75 min • Room Room No 07" at bounding box center [423, 151] width 292 height 20
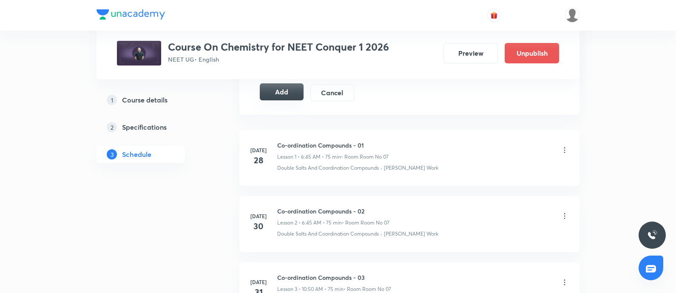
click at [283, 92] on button "Add" at bounding box center [282, 91] width 44 height 17
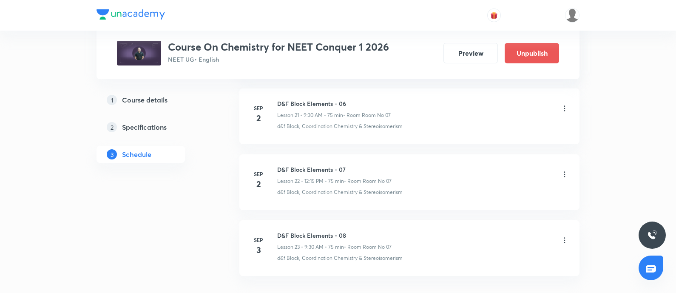
scroll to position [1919, 0]
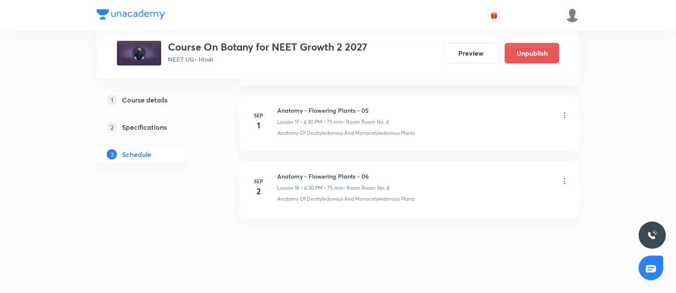
click at [280, 174] on h6 "Anatomy - Flowering Plants - 06" at bounding box center [333, 176] width 112 height 9
copy h6 "Anatomy - Flowering Plants - 06"
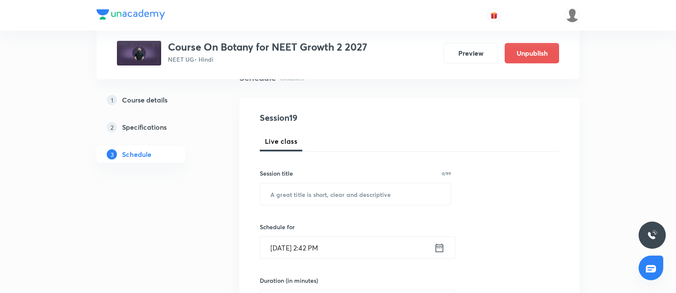
scroll to position [77, 0]
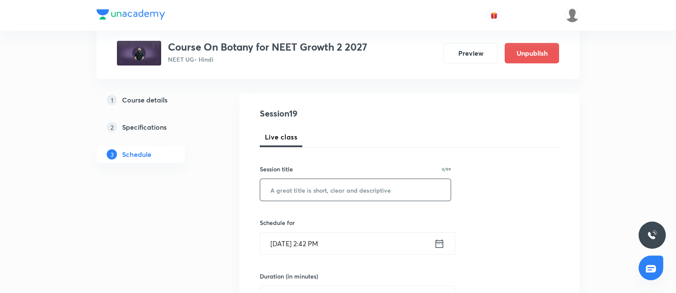
click at [299, 188] on input "text" at bounding box center [355, 190] width 191 height 22
paste input "Anatomy - Flowering Plants - 06"
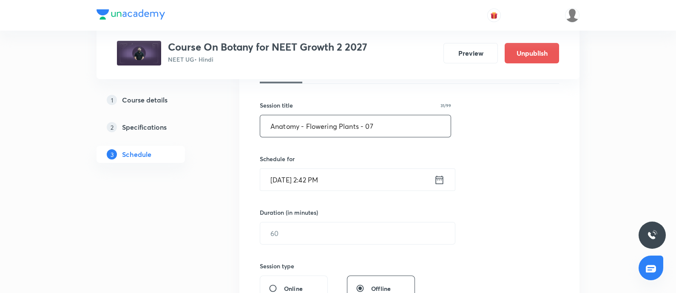
scroll to position [141, 0]
type input "Anatomy - Flowering Plants - 07"
click at [360, 176] on input "Aug 31, 2025, 2:42 PM" at bounding box center [347, 179] width 174 height 22
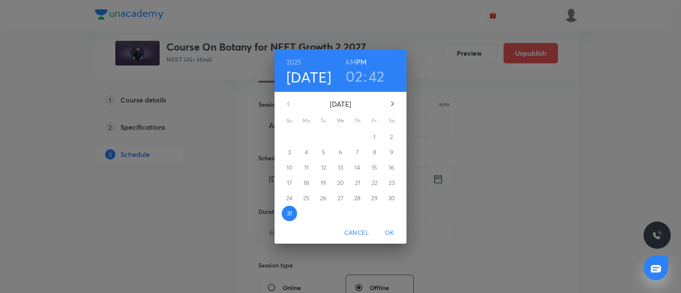
click at [394, 98] on button "button" at bounding box center [392, 104] width 20 height 20
click at [339, 135] on p "3" at bounding box center [340, 137] width 3 height 9
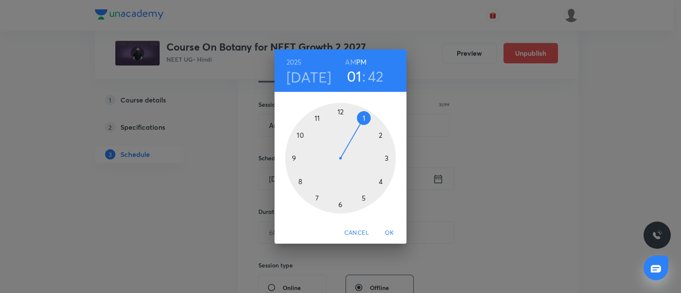
drag, startPoint x: 339, startPoint y: 134, endPoint x: 364, endPoint y: 117, distance: 29.6
click at [364, 117] on div at bounding box center [340, 158] width 111 height 111
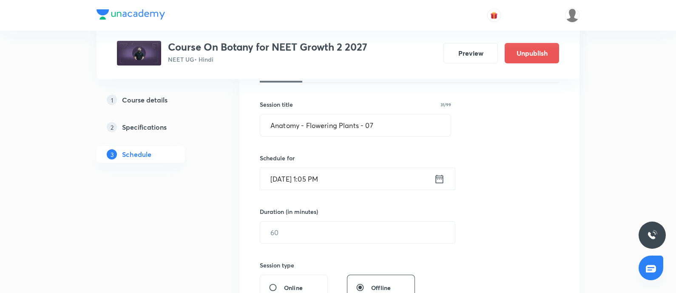
click at [340, 180] on input "Sep 3, 2025, 1:05 PM" at bounding box center [347, 179] width 174 height 22
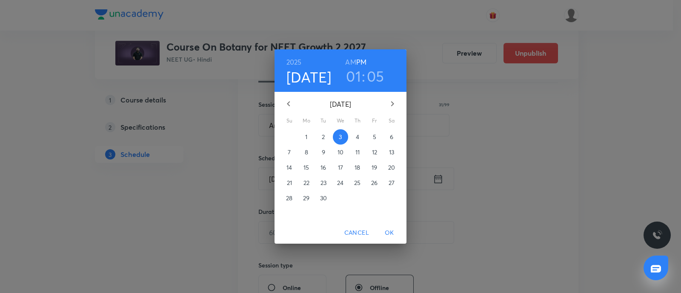
click at [373, 81] on h3 "05" at bounding box center [375, 76] width 17 height 18
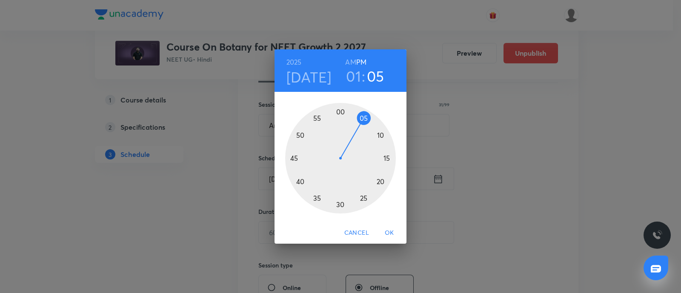
click at [293, 156] on div at bounding box center [340, 158] width 111 height 111
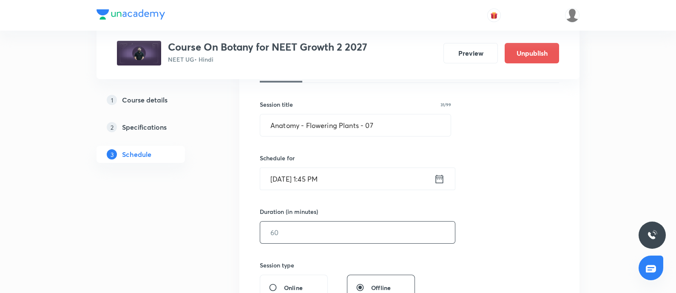
click at [285, 237] on input "text" at bounding box center [357, 233] width 195 height 22
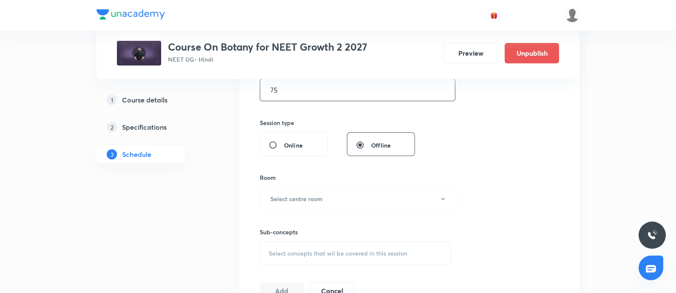
scroll to position [285, 0]
type input "75"
click at [300, 195] on h6 "Select centre room" at bounding box center [296, 197] width 52 height 9
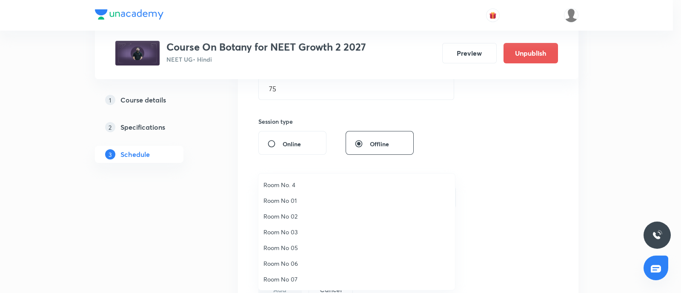
click at [288, 185] on span "Room No. 4" at bounding box center [356, 184] width 186 height 9
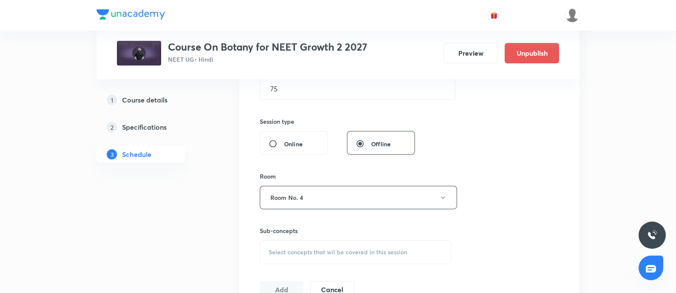
click at [285, 250] on span "Select concepts that wil be covered in this session" at bounding box center [338, 252] width 139 height 7
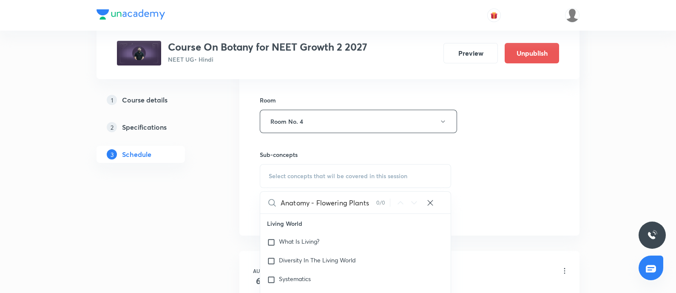
scroll to position [362, 0]
click at [318, 201] on input "Anatomy - Flowering Plants" at bounding box center [329, 202] width 96 height 22
click at [362, 199] on input "AnatomyFlowering Plants" at bounding box center [329, 202] width 96 height 22
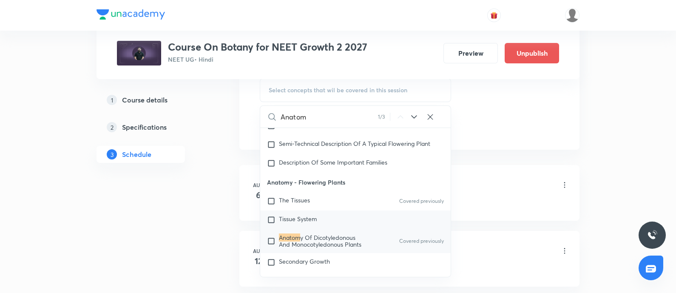
scroll to position [447, 0]
type input "Anatom"
click at [308, 231] on div "Anatom y Of Dicotyledonous And Monocotyledonous Plants Covered previously" at bounding box center [355, 241] width 191 height 24
checkbox input "true"
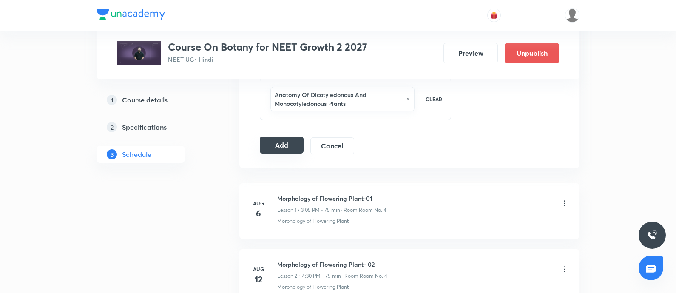
click at [278, 142] on button "Add" at bounding box center [282, 145] width 44 height 17
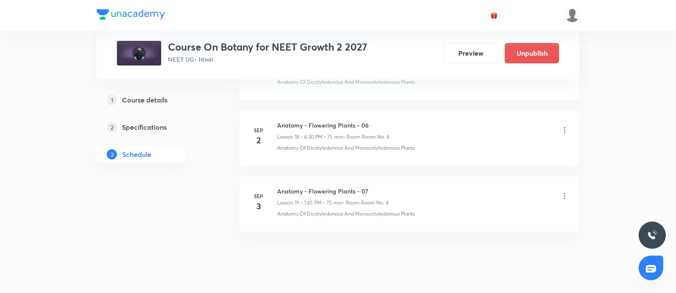
scroll to position [1247, 0]
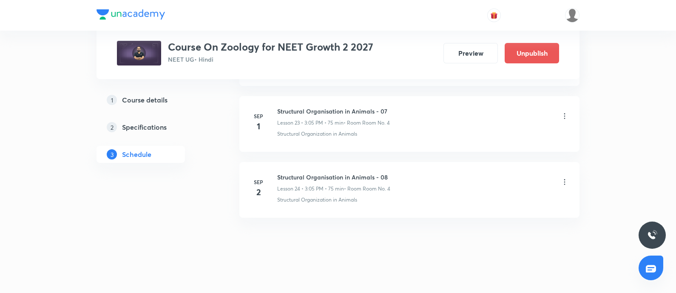
click at [279, 173] on h6 "Structural Organisation in Animals - 08" at bounding box center [333, 177] width 113 height 9
copy h6 "Structural Organisation in Animals - 08"
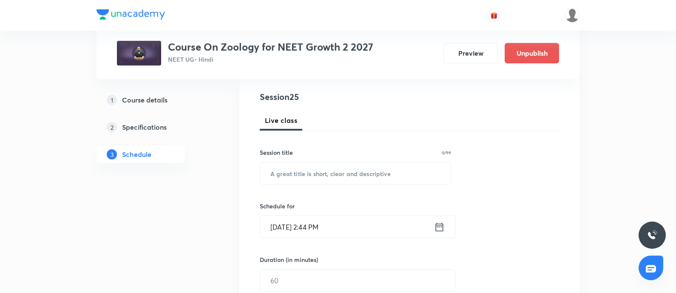
scroll to position [101, 0]
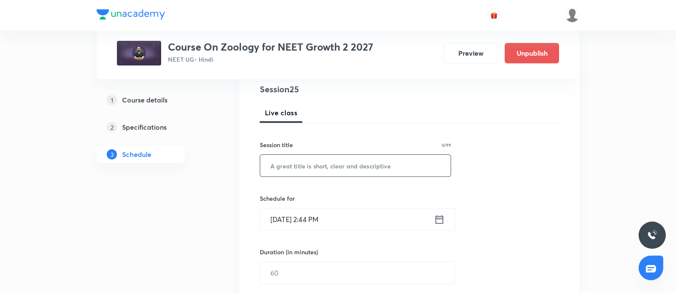
click at [299, 167] on input "text" at bounding box center [355, 166] width 191 height 22
paste input "Structural Organisation in Animals - 08"
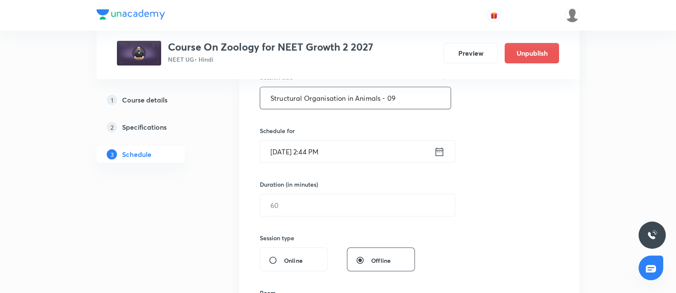
scroll to position [169, 0]
type input "Structural Organisation in Animals - 09"
click at [338, 148] on input "Aug 31, 2025, 2:44 PM" at bounding box center [347, 151] width 174 height 22
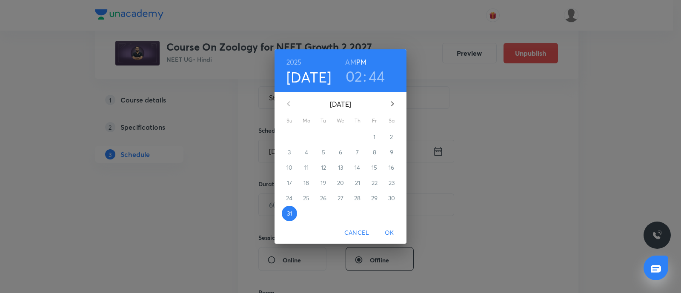
click at [388, 103] on icon "button" at bounding box center [392, 104] width 10 height 10
click at [341, 137] on p "3" at bounding box center [340, 137] width 3 height 9
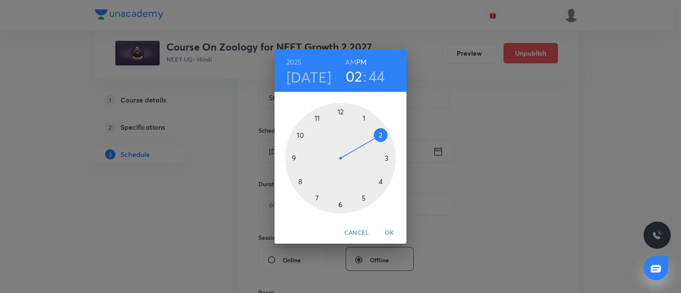
click at [387, 157] on div at bounding box center [340, 158] width 111 height 111
click at [363, 117] on div at bounding box center [340, 158] width 111 height 111
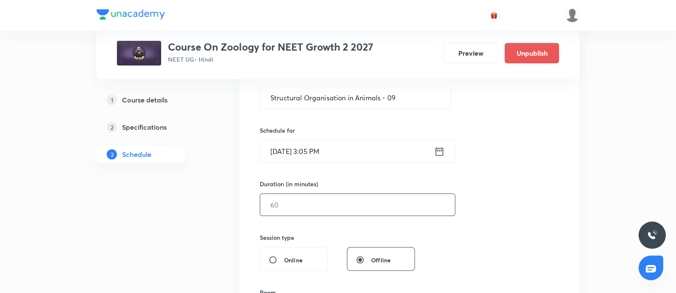
click at [306, 200] on input "text" at bounding box center [357, 205] width 195 height 22
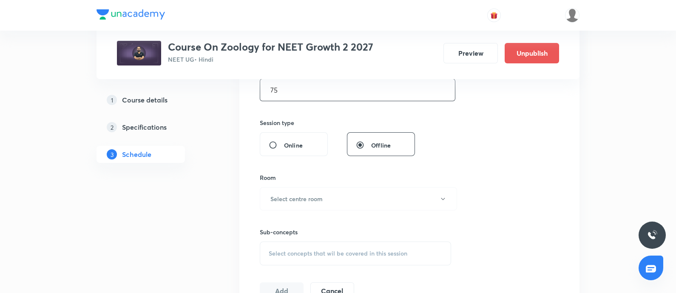
scroll to position [289, 0]
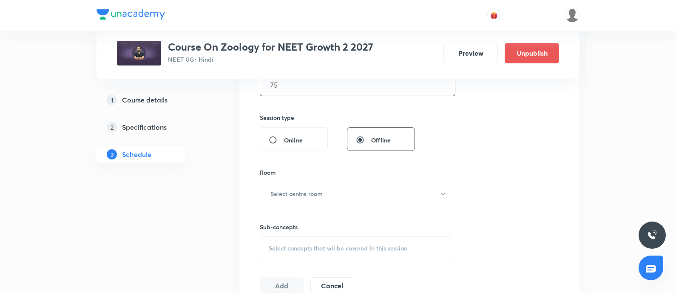
type input "75"
click at [306, 200] on button "Select centre room" at bounding box center [358, 193] width 197 height 23
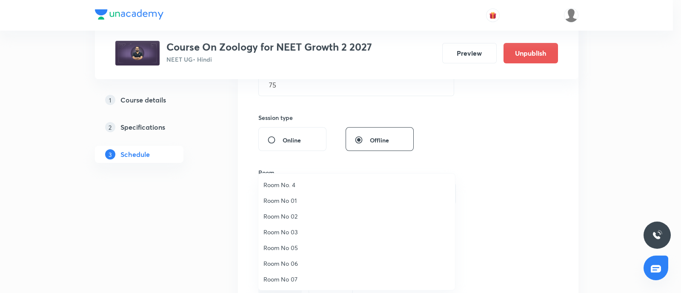
click at [290, 186] on span "Room No. 4" at bounding box center [356, 184] width 186 height 9
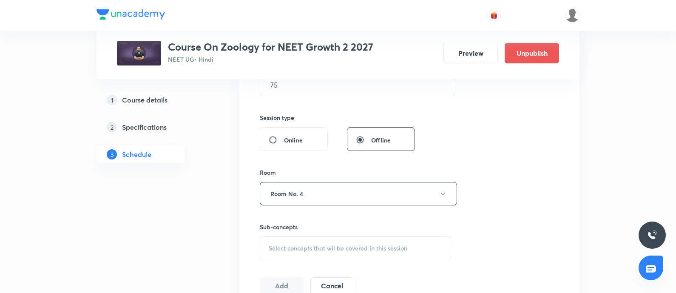
click at [295, 251] on span "Select concepts that wil be covered in this session" at bounding box center [338, 248] width 139 height 7
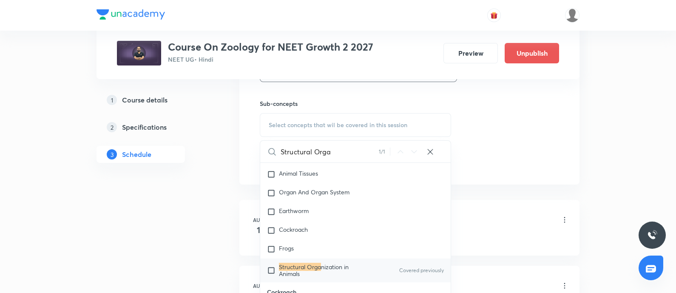
scroll to position [413, 0]
type input "Structural Orga"
click at [308, 267] on mark "Structural Orga" at bounding box center [300, 266] width 42 height 8
checkbox input "true"
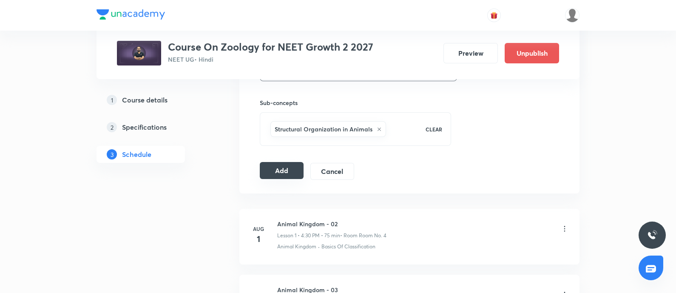
click at [276, 167] on button "Add" at bounding box center [282, 170] width 44 height 17
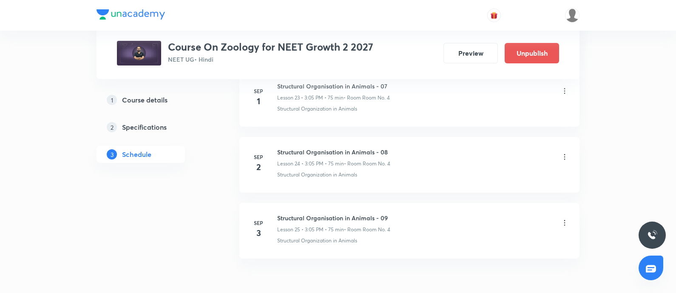
scroll to position [1642, 0]
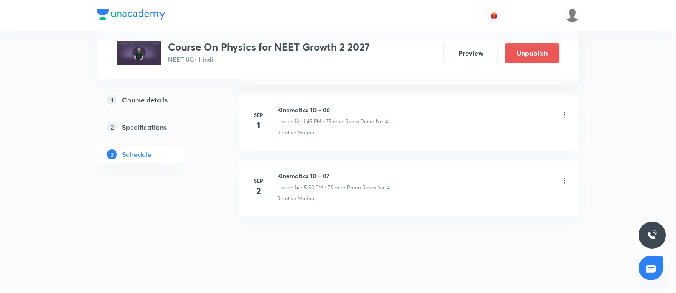
click at [280, 172] on h6 "Kinematics 1D - 07" at bounding box center [333, 175] width 113 height 9
copy h6 "Kinematics 1D - 07"
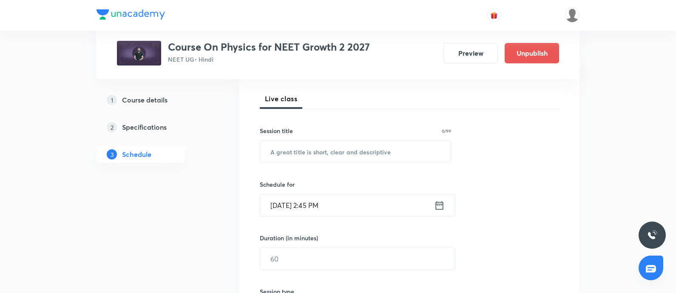
scroll to position [119, 0]
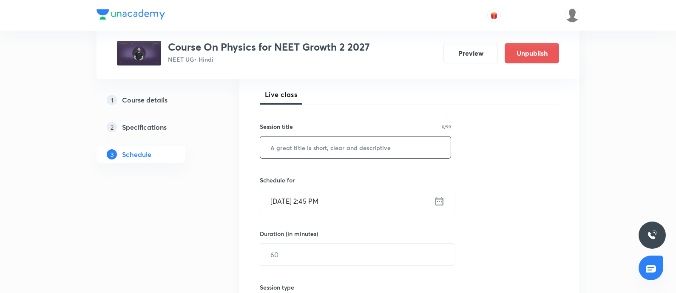
click at [316, 152] on input "text" at bounding box center [355, 148] width 191 height 22
paste input "Kinematics 1D - 07"
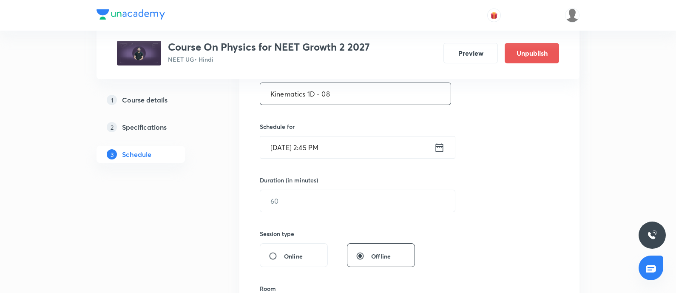
scroll to position [173, 0]
type input "Kinematics 1D - 08"
click at [357, 141] on input "[DATE] 2:45 PM" at bounding box center [347, 147] width 174 height 22
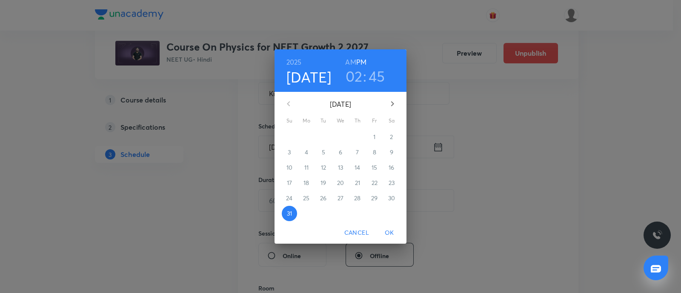
click at [395, 105] on icon "button" at bounding box center [392, 104] width 10 height 10
click at [339, 138] on p "3" at bounding box center [340, 137] width 3 height 9
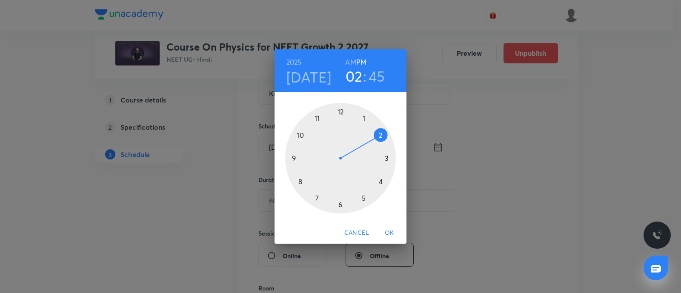
click at [381, 182] on div at bounding box center [340, 158] width 111 height 111
click at [341, 203] on div at bounding box center [340, 158] width 111 height 111
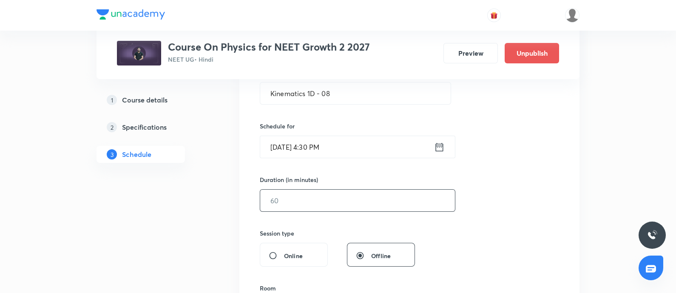
click at [302, 203] on input "text" at bounding box center [357, 201] width 195 height 22
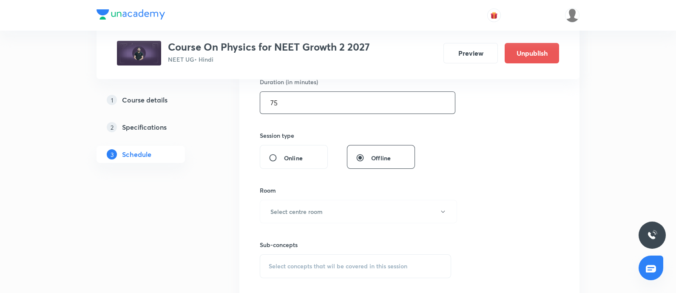
scroll to position [273, 0]
type input "75"
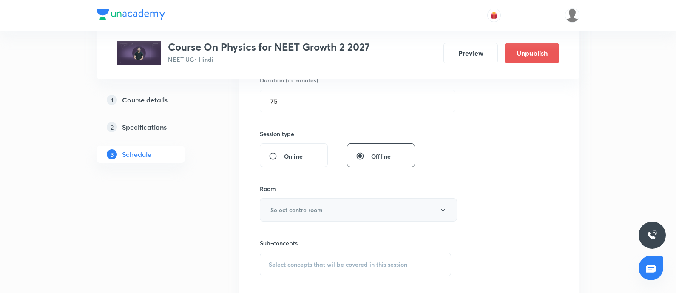
click at [281, 203] on button "Select centre room" at bounding box center [358, 209] width 197 height 23
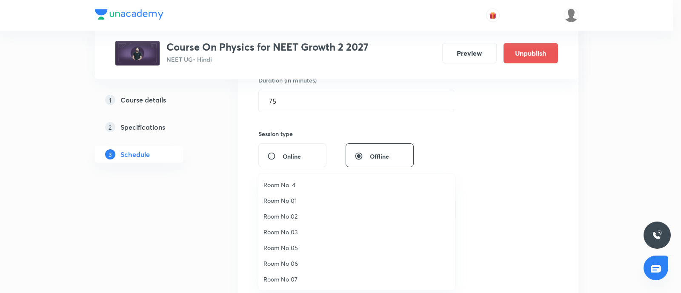
click at [285, 182] on span "Room No. 4" at bounding box center [356, 184] width 186 height 9
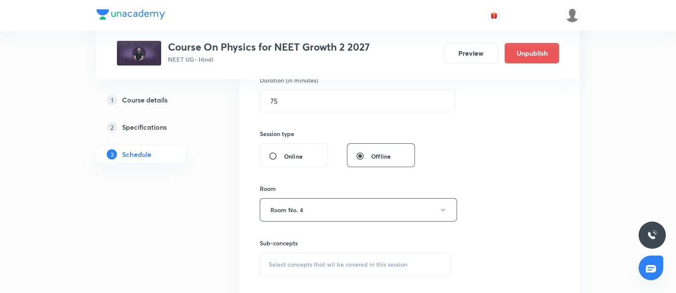
click at [283, 269] on div "Select concepts that wil be covered in this session" at bounding box center [355, 265] width 191 height 24
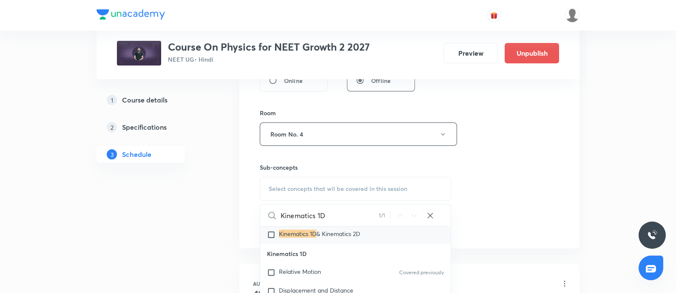
scroll to position [4031, 0]
type input "Kinematics 1D"
click at [274, 276] on input "checkbox" at bounding box center [273, 271] width 12 height 9
checkbox input "true"
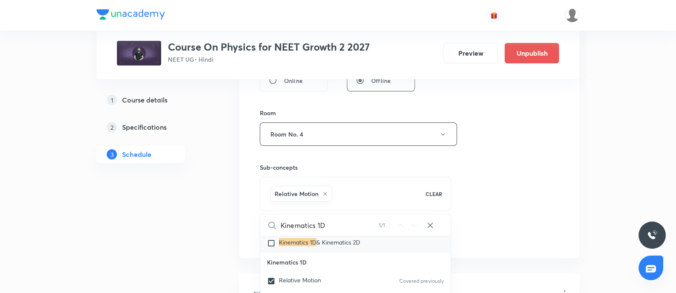
click at [481, 188] on div "Session 15 Live class Session title 18/99 Kinematics 1D - 08 ​ Schedule for Sep…" at bounding box center [409, 39] width 299 height 409
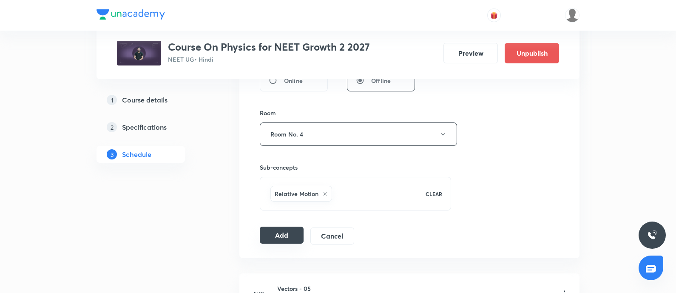
click at [288, 228] on button "Add" at bounding box center [282, 235] width 44 height 17
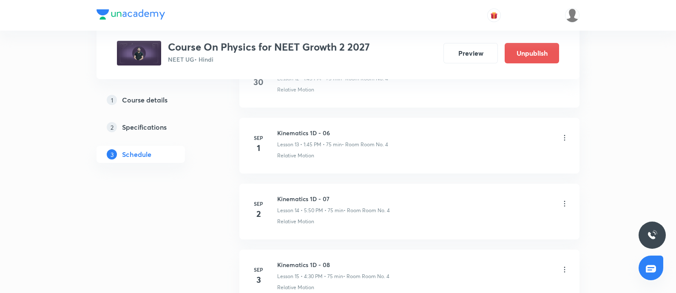
scroll to position [984, 0]
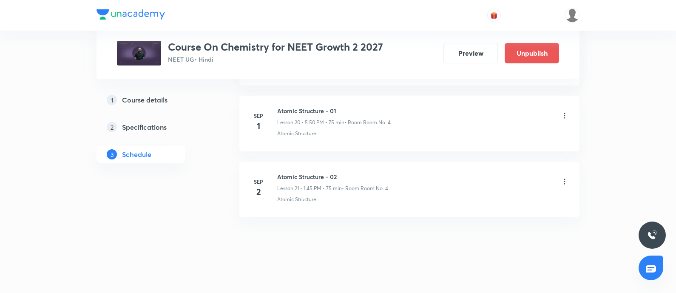
click at [278, 173] on h6 "Atomic Structure - 02" at bounding box center [332, 176] width 111 height 9
copy h6 "Atomic Structure - 02"
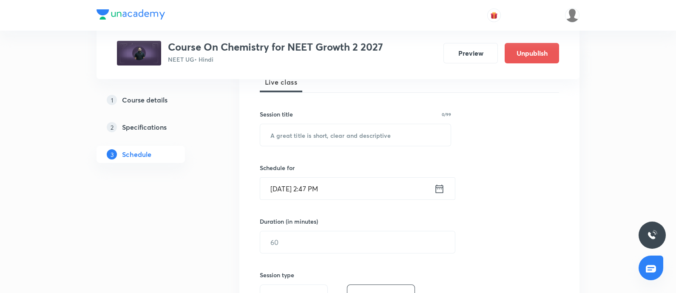
scroll to position [129, 0]
click at [298, 130] on input "text" at bounding box center [355, 137] width 191 height 22
paste input "Atomic Structure - 02"
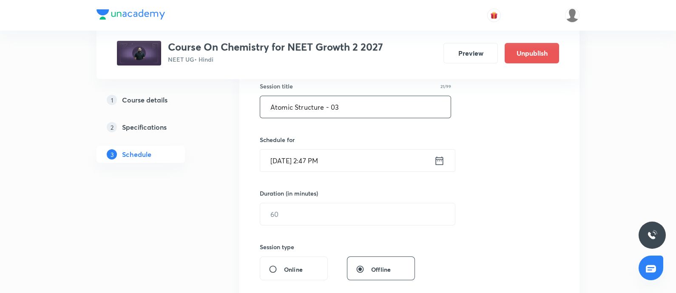
scroll to position [160, 0]
type input "Atomic Structure - 03"
click at [352, 157] on input "Aug 31, 2025, 2:47 PM" at bounding box center [347, 160] width 174 height 22
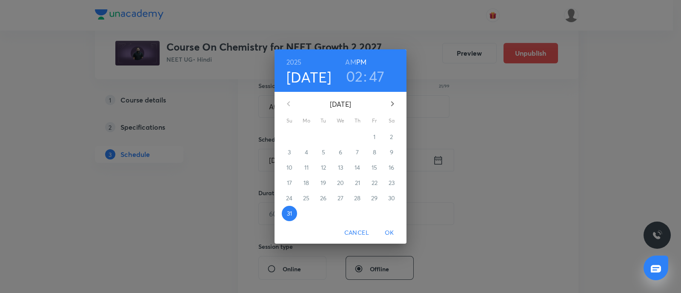
click at [391, 98] on button "button" at bounding box center [392, 104] width 20 height 20
click at [342, 135] on p "3" at bounding box center [340, 137] width 3 height 9
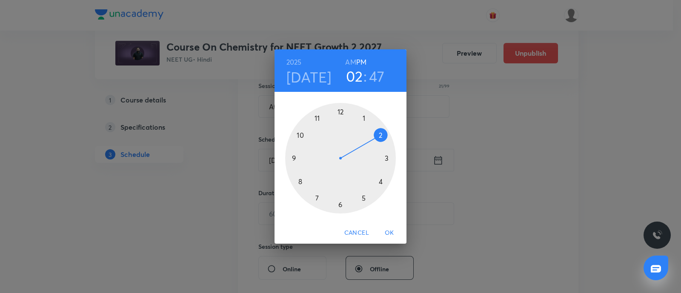
click at [363, 196] on div at bounding box center [340, 158] width 111 height 111
click at [301, 136] on div at bounding box center [340, 158] width 111 height 111
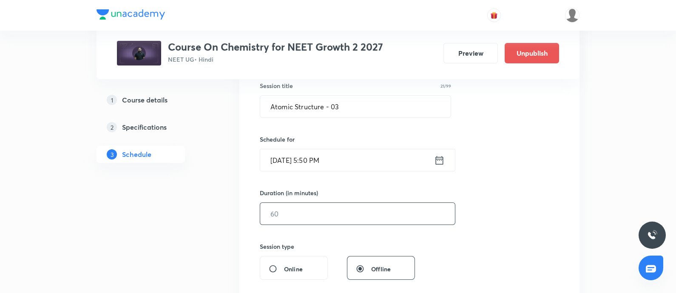
click at [305, 211] on input "text" at bounding box center [357, 214] width 195 height 22
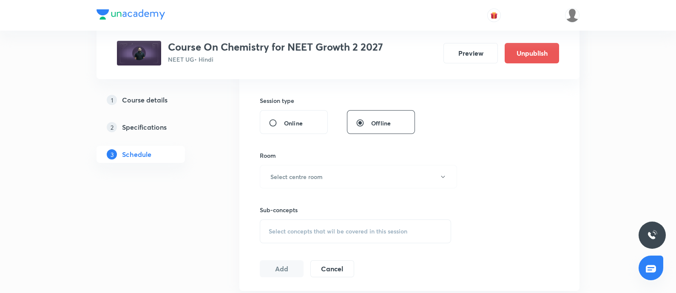
scroll to position [307, 0]
type input "75"
click at [293, 166] on button "Select centre room" at bounding box center [358, 175] width 197 height 23
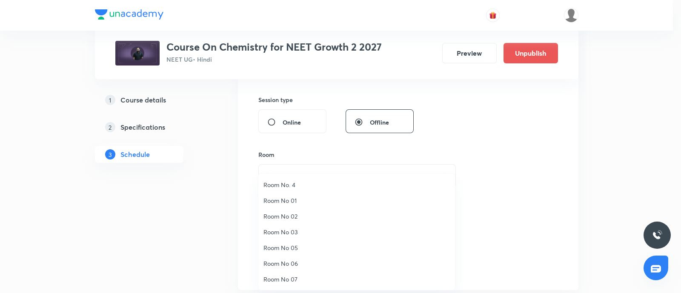
click at [291, 183] on span "Room No. 4" at bounding box center [356, 184] width 186 height 9
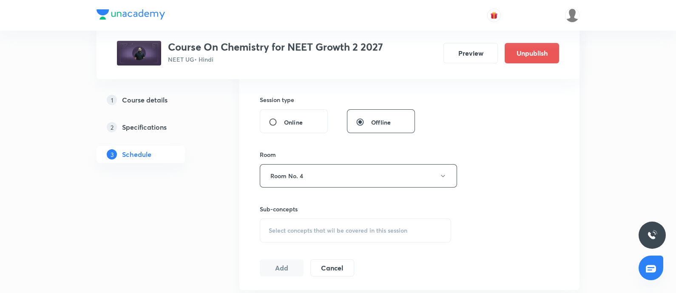
click at [284, 227] on span "Select concepts that wil be covered in this session" at bounding box center [338, 230] width 139 height 7
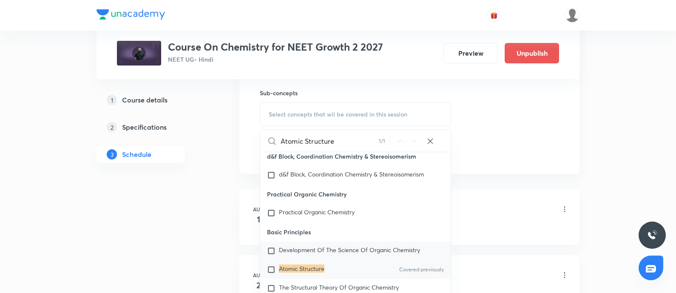
scroll to position [6056, 0]
type input "Atomic Structure"
click at [281, 265] on mark "Atomic Structure" at bounding box center [302, 269] width 46 height 8
checkbox input "true"
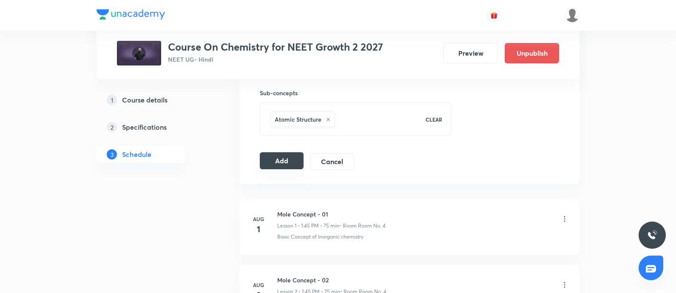
click at [289, 154] on button "Add" at bounding box center [282, 160] width 44 height 17
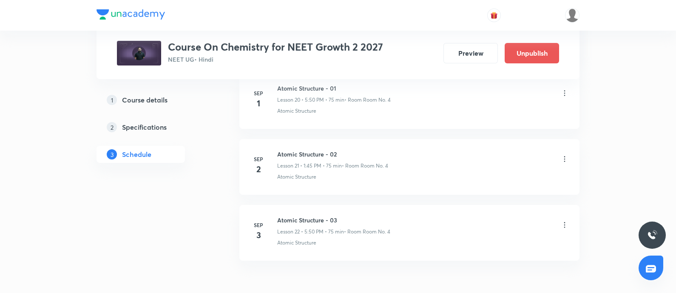
scroll to position [1444, 0]
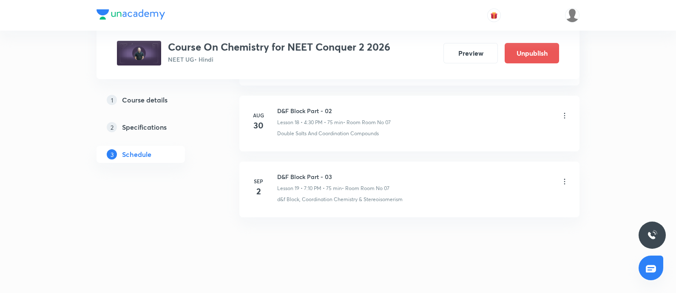
click at [279, 174] on h6 "D&F Block Part - 03" at bounding box center [333, 176] width 112 height 9
copy h6 "D&F Block Part - 03"
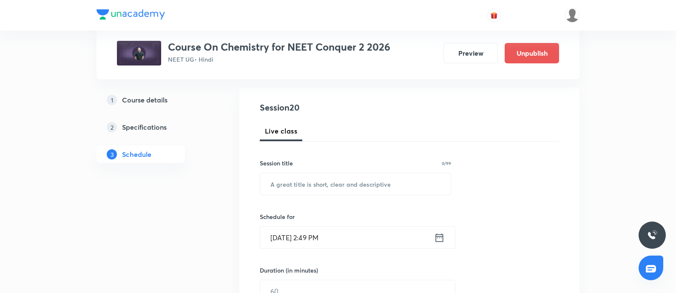
scroll to position [83, 0]
click at [285, 179] on input "text" at bounding box center [355, 183] width 191 height 22
paste input "D&F Block Part - 03"
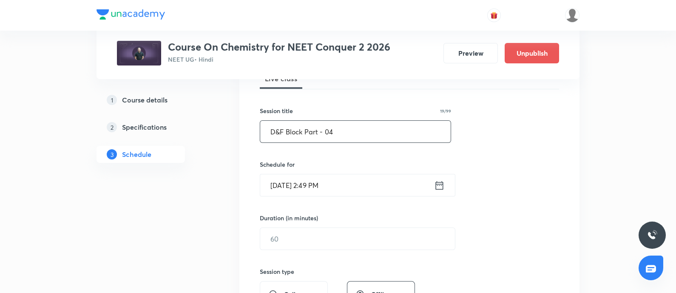
scroll to position [136, 0]
type input "D&F Block Part - 04"
click at [350, 186] on input "Aug 31, 2025, 2:49 PM" at bounding box center [347, 185] width 174 height 22
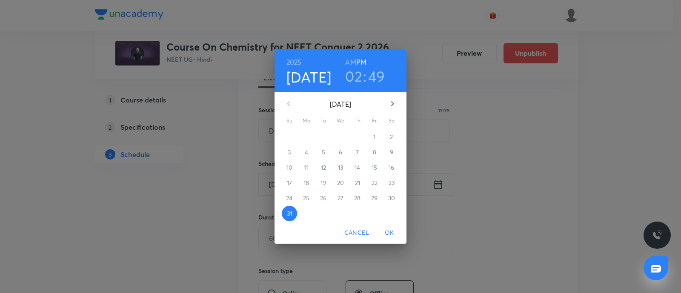
click at [388, 103] on icon "button" at bounding box center [392, 104] width 10 height 10
click at [341, 136] on p "3" at bounding box center [340, 137] width 3 height 9
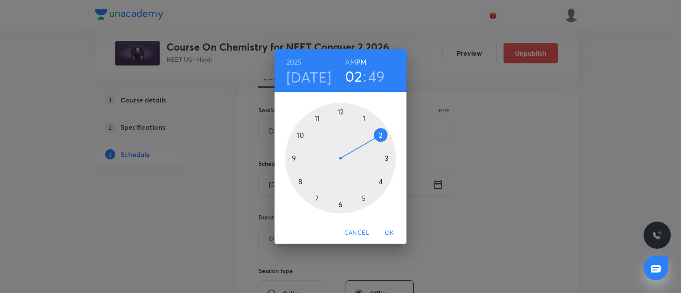
click at [364, 120] on div at bounding box center [340, 158] width 111 height 111
click at [295, 159] on div at bounding box center [340, 158] width 111 height 111
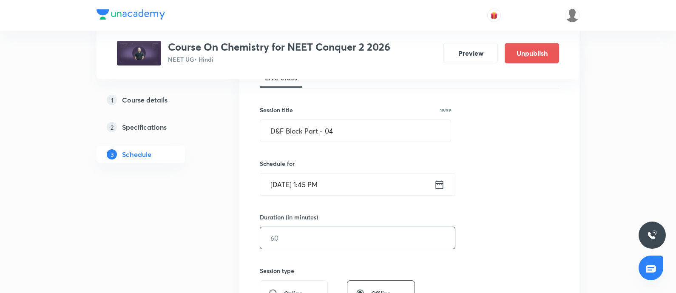
click at [292, 232] on input "text" at bounding box center [357, 238] width 195 height 22
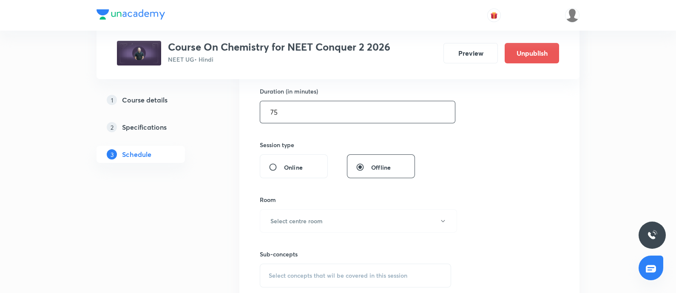
scroll to position [263, 0]
type input "75"
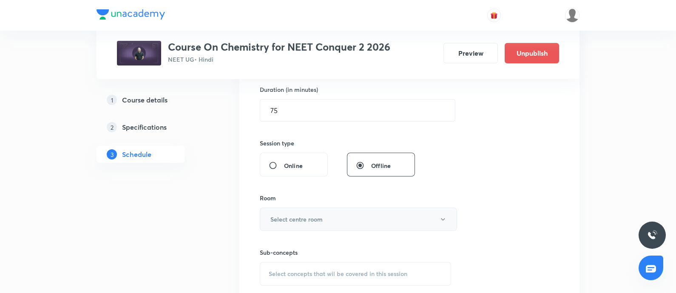
click at [296, 215] on h6 "Select centre room" at bounding box center [296, 219] width 52 height 9
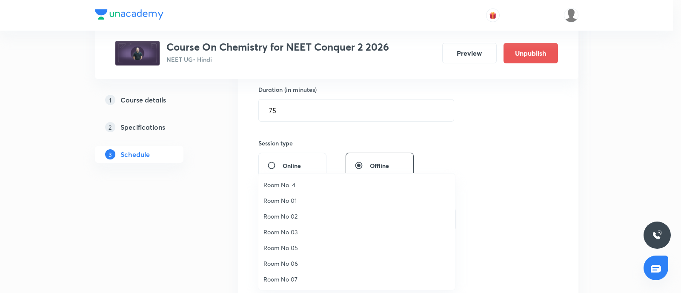
click at [283, 279] on span "Room No 07" at bounding box center [356, 279] width 186 height 9
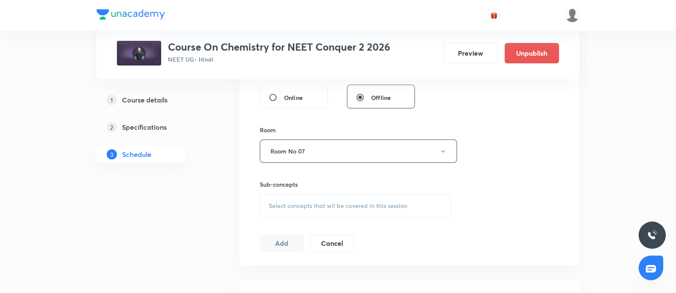
scroll to position [334, 0]
click at [291, 202] on span "Select concepts that wil be covered in this session" at bounding box center [338, 202] width 139 height 7
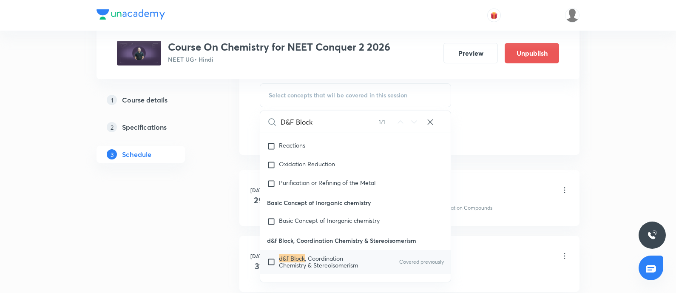
scroll to position [5962, 0]
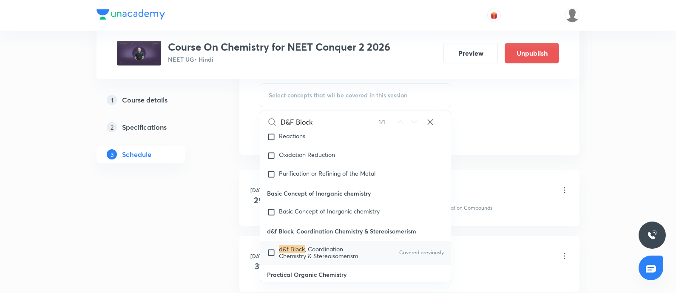
type input "D&F Block"
click at [287, 245] on mark "d&f Block" at bounding box center [292, 249] width 26 height 8
checkbox input "true"
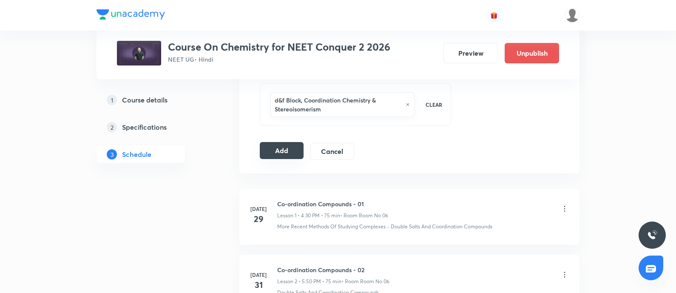
click at [290, 148] on button "Add" at bounding box center [282, 150] width 44 height 17
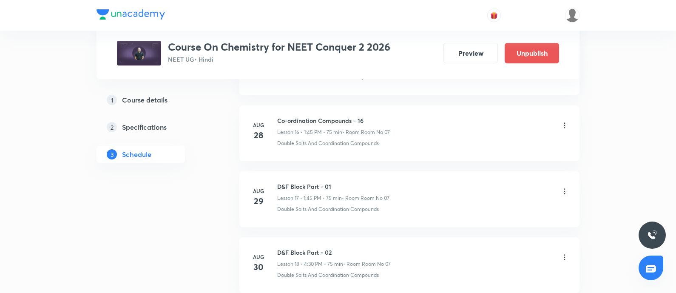
scroll to position [1656, 0]
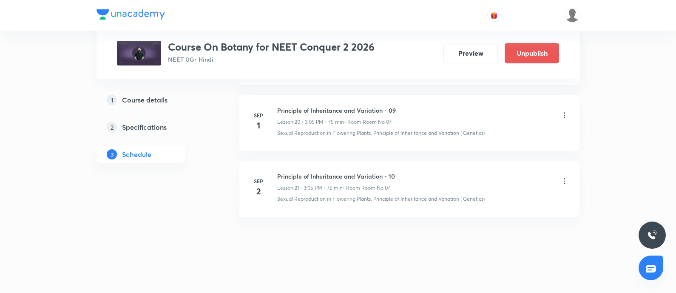
click at [280, 172] on h6 "Principle of Inheritance and Variation - 10" at bounding box center [336, 176] width 118 height 9
copy h6 "Principle of Inheritance and Variation - 10"
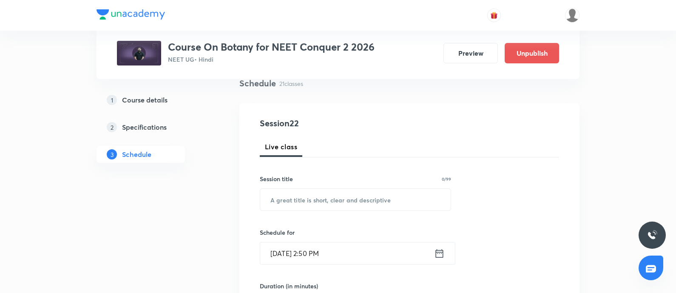
scroll to position [78, 0]
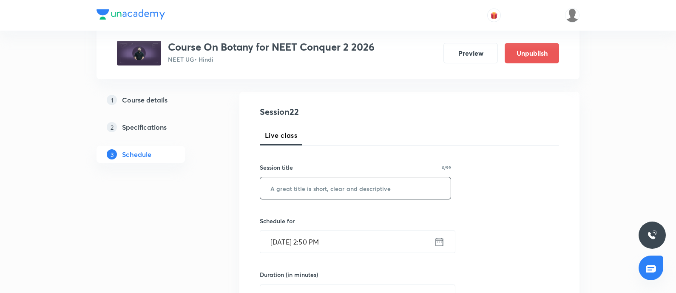
click at [293, 189] on input "text" at bounding box center [355, 188] width 191 height 22
paste input "Principle of Inheritance and Variation - 10"
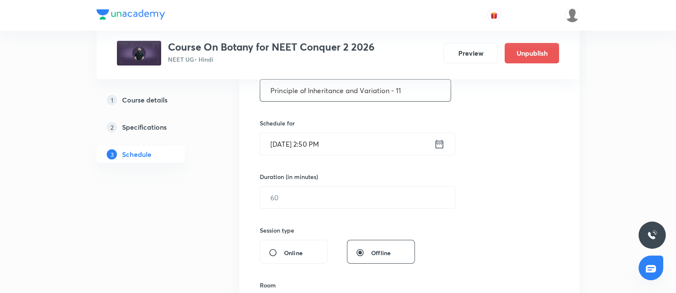
scroll to position [176, 0]
type input "Principle of Inheritance and Variation - 11"
click at [372, 140] on input "[DATE] 2:50 PM" at bounding box center [347, 144] width 174 height 22
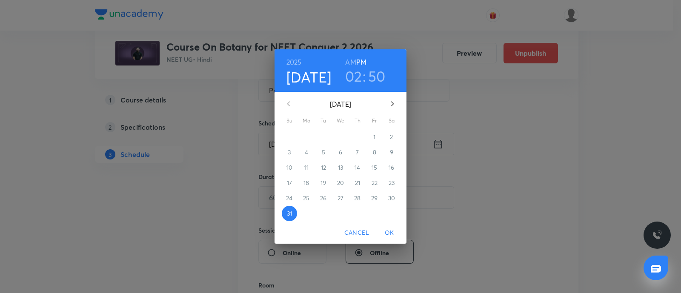
click at [389, 105] on icon "button" at bounding box center [392, 104] width 10 height 10
click at [339, 134] on p "3" at bounding box center [340, 137] width 3 height 9
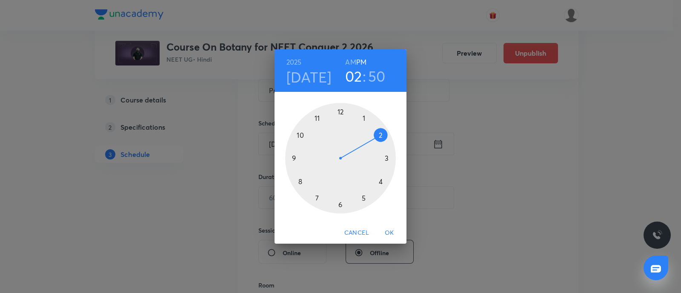
click at [386, 158] on div at bounding box center [340, 158] width 111 height 111
click at [362, 118] on div at bounding box center [340, 158] width 111 height 111
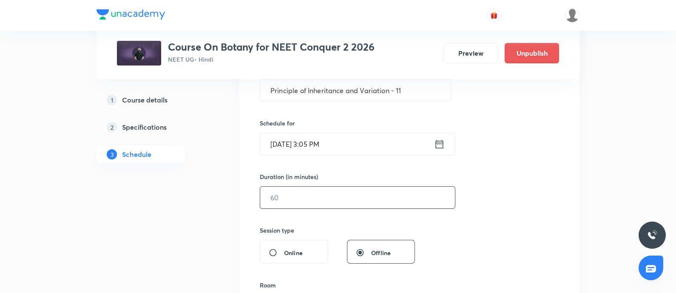
click at [306, 194] on input "text" at bounding box center [357, 198] width 195 height 22
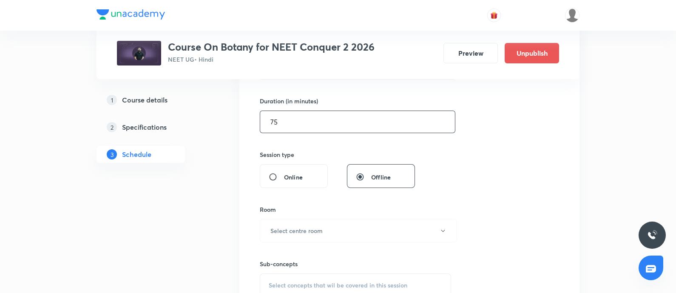
scroll to position [268, 0]
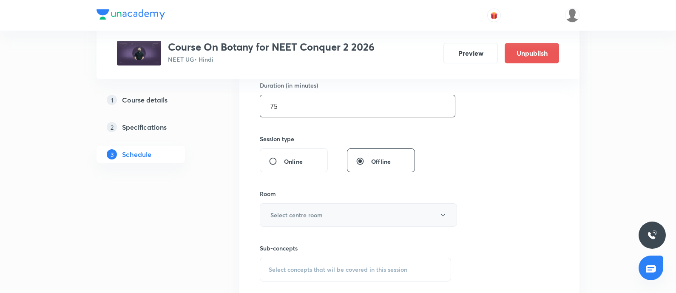
type input "75"
click at [306, 212] on h6 "Select centre room" at bounding box center [296, 215] width 52 height 9
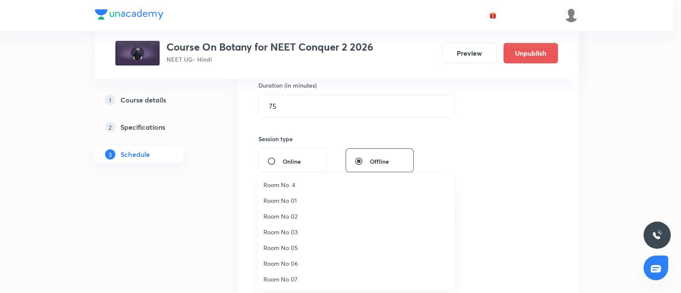
click at [284, 275] on span "Room No 07" at bounding box center [356, 279] width 186 height 9
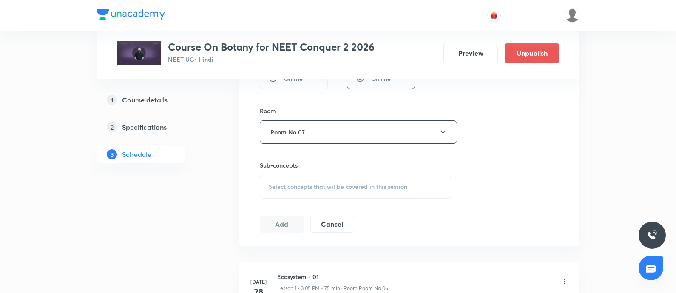
scroll to position [352, 0]
click at [298, 192] on div "Select concepts that wil be covered in this session" at bounding box center [355, 186] width 191 height 24
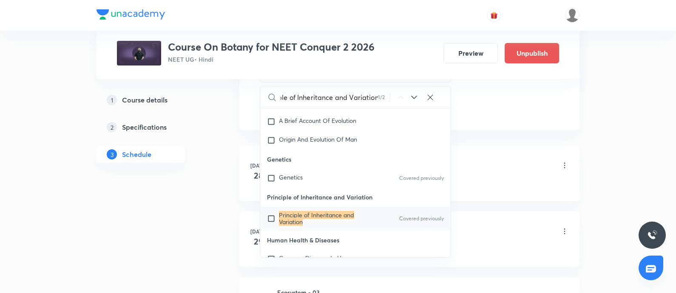
scroll to position [467, 0]
type input "Principle of Inheritance and Variation"
click at [271, 216] on input "checkbox" at bounding box center [273, 218] width 12 height 14
checkbox input "true"
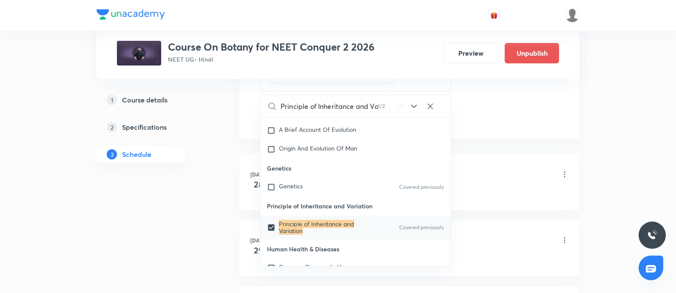
click at [479, 165] on div "Ecosystem - 01 Lesson 1 • 3:05 PM • 75 min • Room Room No 06" at bounding box center [423, 175] width 292 height 20
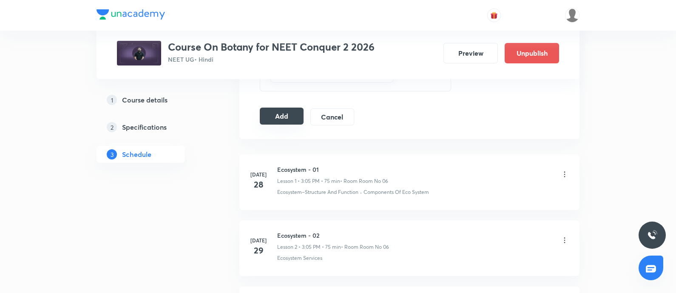
click at [288, 111] on button "Add" at bounding box center [282, 116] width 44 height 17
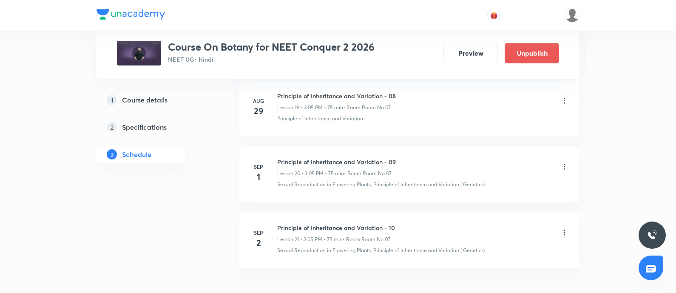
scroll to position [1779, 0]
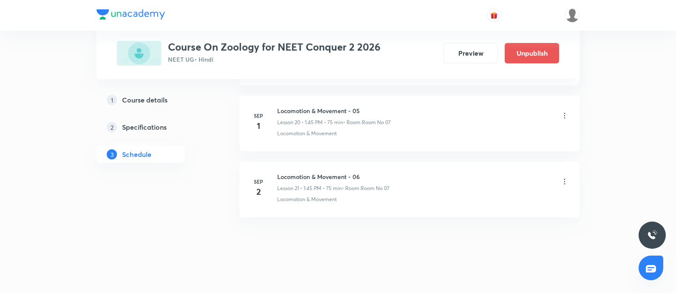
click at [282, 174] on h6 "Locomotion & Movement - 06" at bounding box center [333, 176] width 112 height 9
copy h6 "Locomotion & Movement - 06"
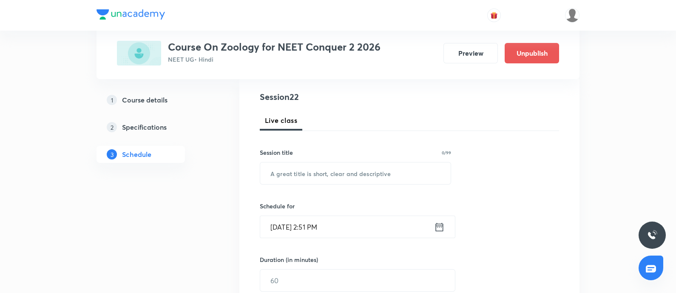
scroll to position [97, 0]
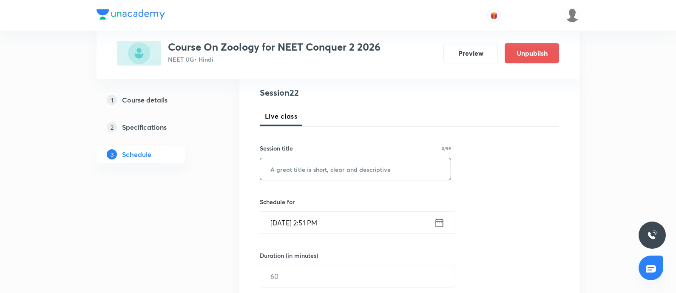
click at [286, 174] on input "text" at bounding box center [355, 169] width 191 height 22
paste input "Locomotion & Movement - 06"
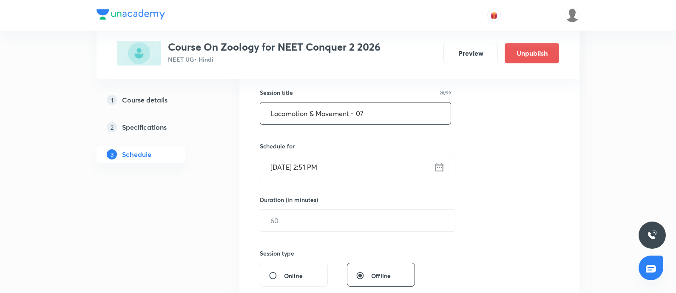
scroll to position [154, 0]
type input "Locomotion & Movement - 07"
click at [341, 167] on input "[DATE] 2:51 PM" at bounding box center [347, 167] width 174 height 22
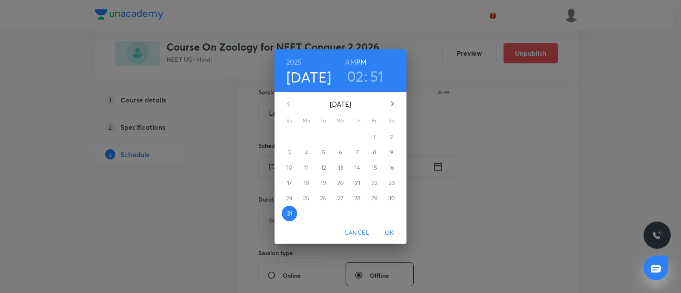
click at [387, 94] on div "[DATE]" at bounding box center [340, 104] width 124 height 20
click at [393, 102] on icon "button" at bounding box center [392, 104] width 10 height 10
click at [342, 140] on span "3" at bounding box center [340, 137] width 15 height 9
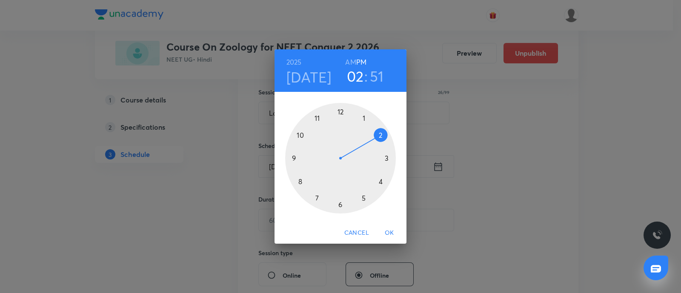
click at [381, 182] on div at bounding box center [340, 158] width 111 height 111
click at [340, 203] on div at bounding box center [340, 158] width 111 height 111
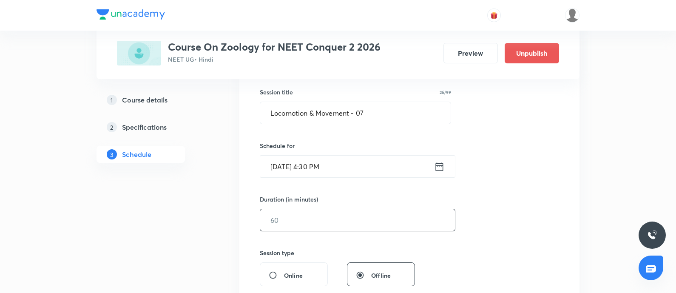
click at [297, 218] on input "text" at bounding box center [357, 220] width 195 height 22
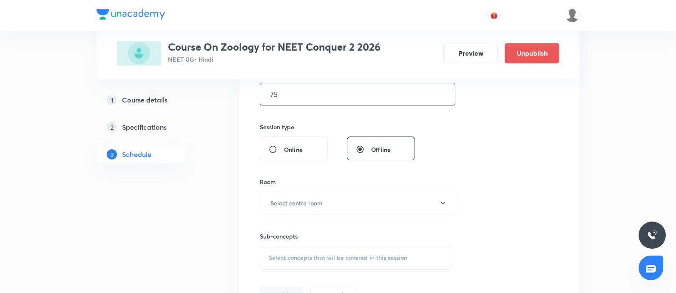
scroll to position [284, 0]
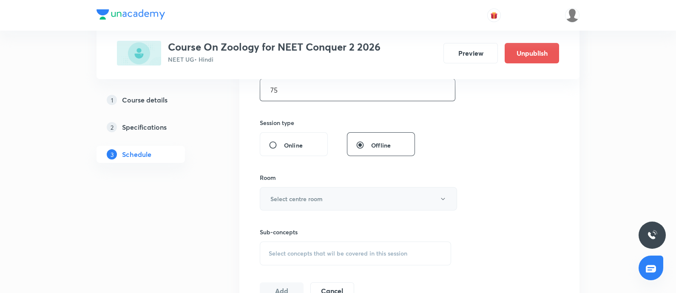
type input "75"
click at [305, 206] on button "Select centre room" at bounding box center [358, 198] width 197 height 23
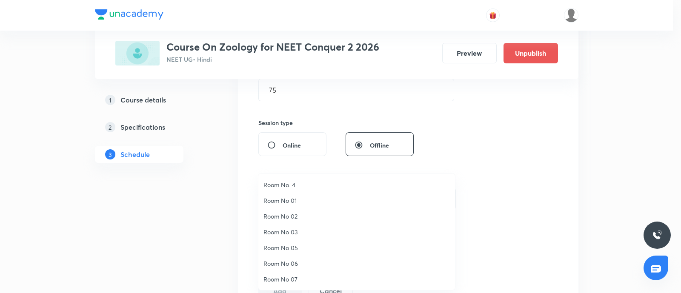
click at [281, 275] on span "Room No 07" at bounding box center [356, 279] width 186 height 9
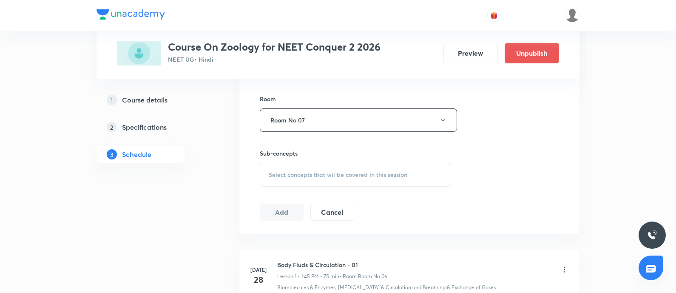
scroll to position [370, 0]
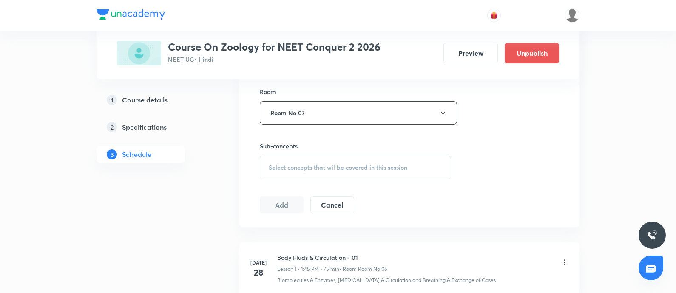
click at [299, 169] on span "Select concepts that wil be covered in this session" at bounding box center [338, 167] width 139 height 7
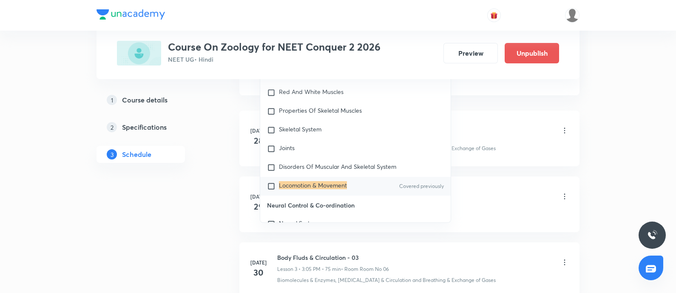
scroll to position [3886, 0]
type input "Locomotion & Movement"
click at [270, 181] on input "checkbox" at bounding box center [273, 185] width 12 height 9
checkbox input "true"
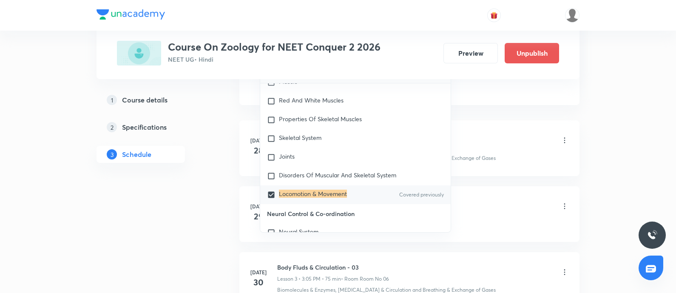
click at [525, 148] on div "Body Fluds & Circulation - 01 Lesson 1 • 1:45 PM • 75 min • Room Room No 06" at bounding box center [423, 141] width 292 height 20
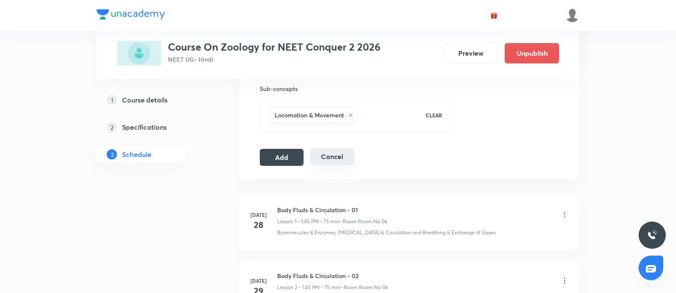
scroll to position [427, 0]
click at [275, 154] on button "Add" at bounding box center [282, 156] width 44 height 17
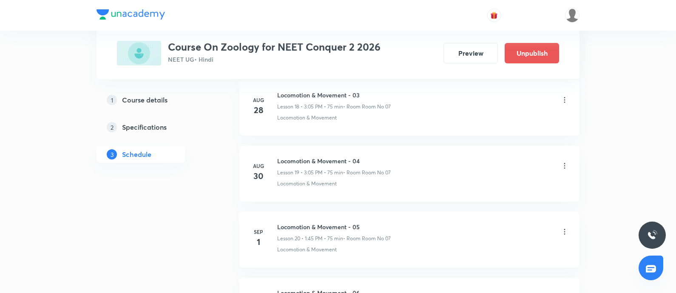
scroll to position [1778, 0]
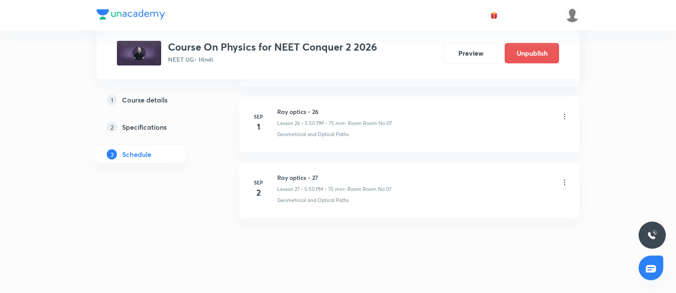
click at [280, 174] on h6 "Ray optics - 27" at bounding box center [334, 177] width 114 height 9
copy h6 "Ray optics - 27"
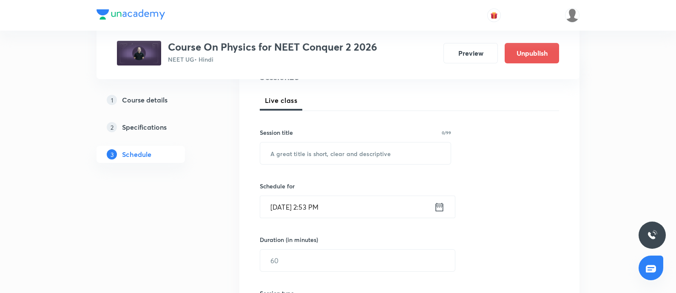
scroll to position [117, 0]
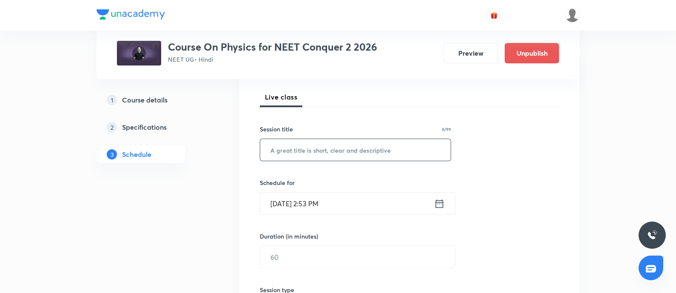
click at [304, 156] on input "text" at bounding box center [355, 150] width 191 height 22
paste input "Ray optics - 27"
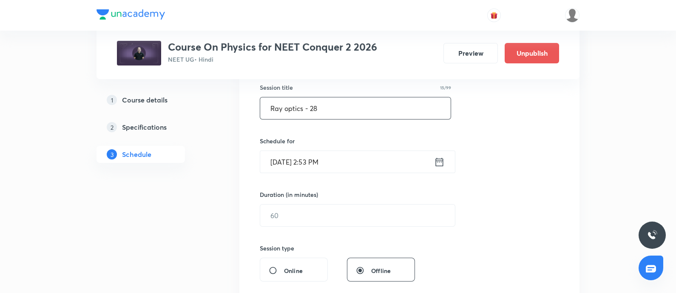
scroll to position [160, 0]
type input "Ray optics - 28"
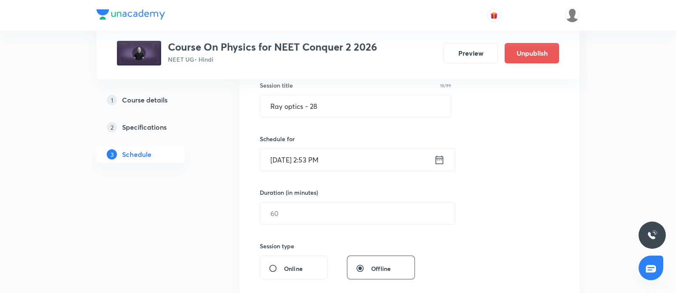
click at [337, 159] on input "[DATE] 2:53 PM" at bounding box center [347, 160] width 174 height 22
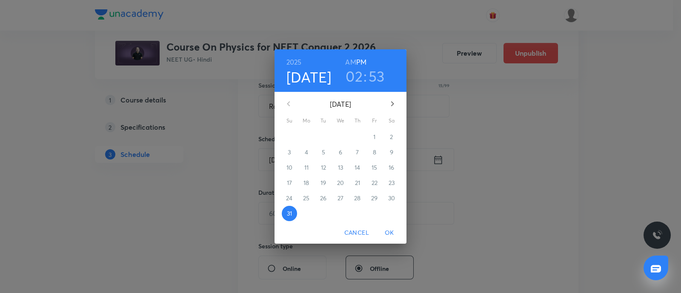
click at [392, 101] on icon "button" at bounding box center [392, 104] width 10 height 10
click at [338, 137] on span "3" at bounding box center [340, 137] width 15 height 9
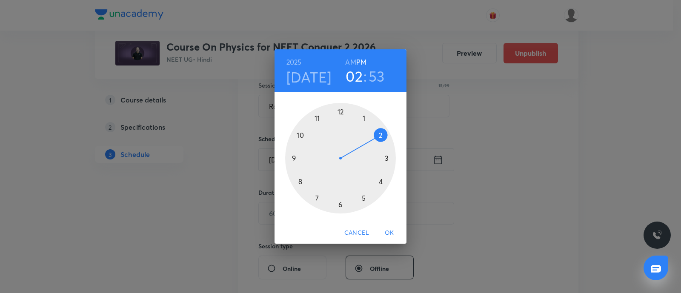
click at [363, 197] on div at bounding box center [340, 158] width 111 height 111
click at [300, 134] on div at bounding box center [340, 158] width 111 height 111
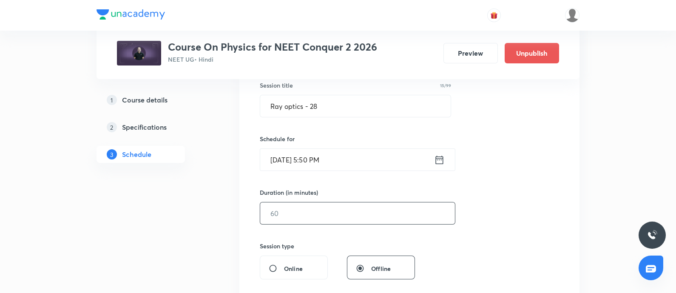
click at [298, 210] on input "text" at bounding box center [357, 213] width 195 height 22
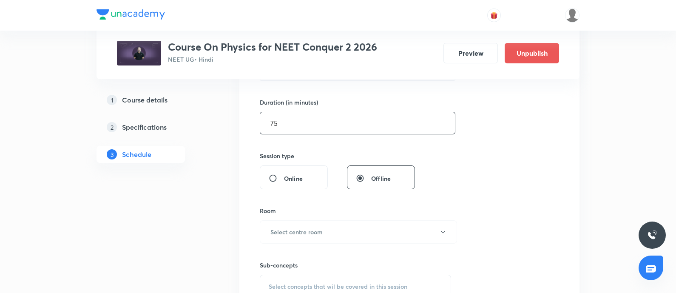
scroll to position [255, 0]
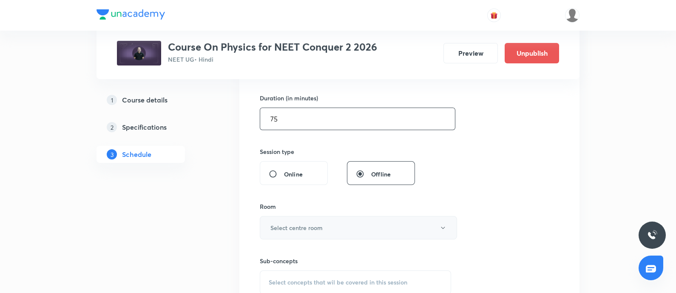
type input "75"
click at [296, 231] on h6 "Select centre room" at bounding box center [296, 227] width 52 height 9
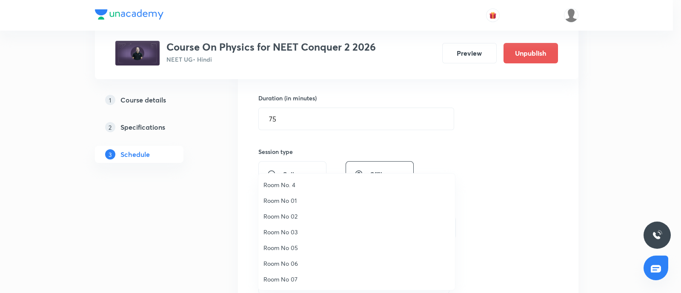
click at [274, 277] on span "Room No 07" at bounding box center [356, 279] width 186 height 9
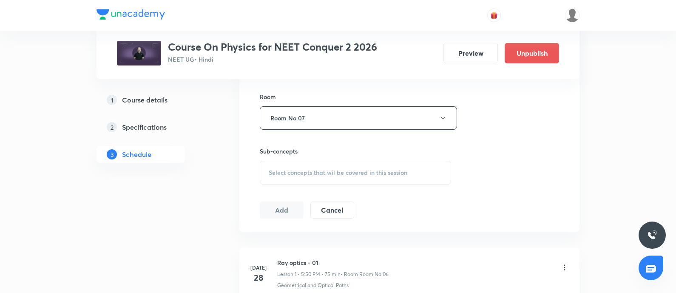
scroll to position [365, 0]
click at [322, 168] on span "Select concepts that wil be covered in this session" at bounding box center [338, 171] width 139 height 7
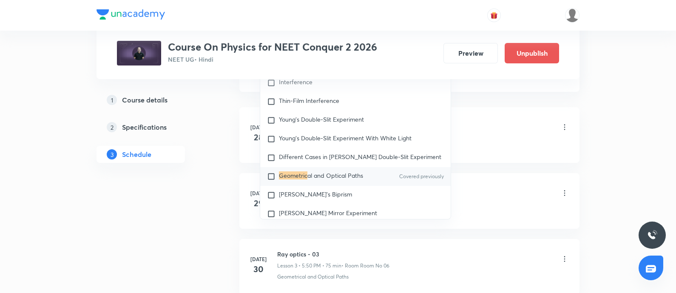
scroll to position [12715, 0]
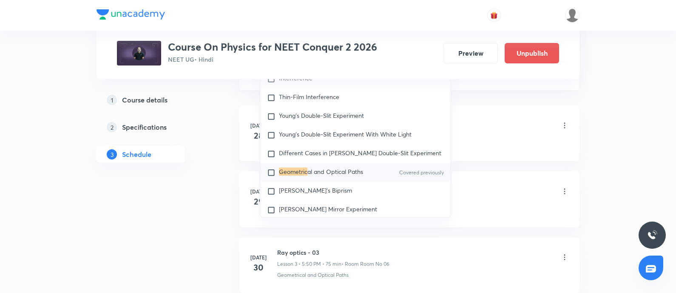
type input "GEOMETRIC"
click at [280, 171] on div "Geometric al and Optical Paths Covered previously" at bounding box center [355, 172] width 191 height 19
checkbox input "true"
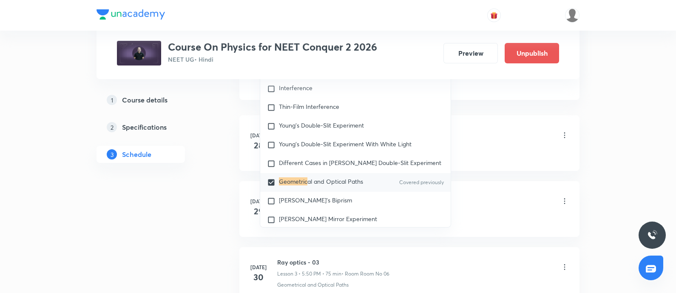
click at [485, 140] on div "Ray optics - 01 Lesson 1 • 5:50 PM • 75 min • Room Room No 06" at bounding box center [423, 136] width 292 height 20
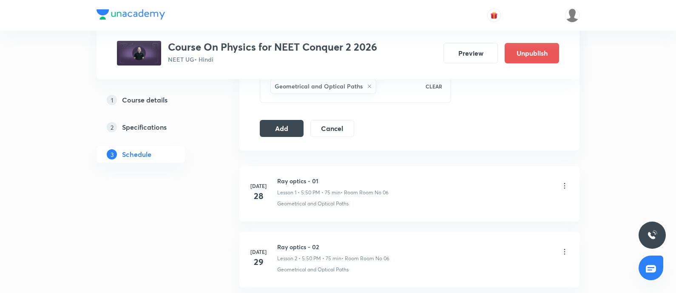
scroll to position [441, 0]
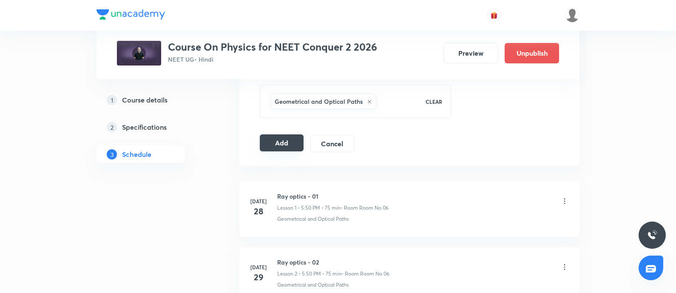
click at [283, 138] on button "Add" at bounding box center [282, 142] width 44 height 17
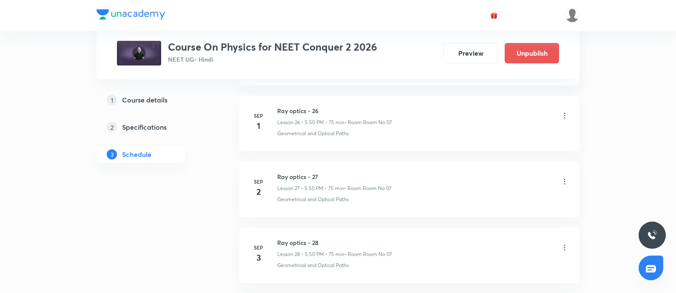
scroll to position [1839, 0]
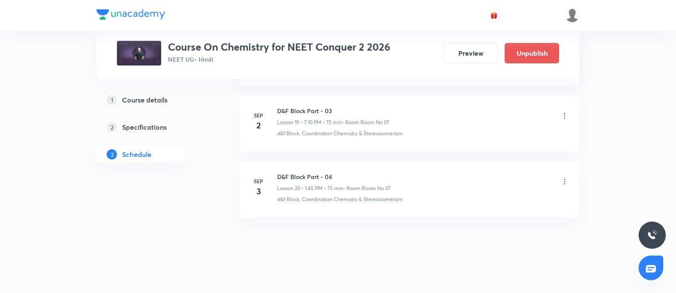
click at [279, 172] on h6 "D&F Block Part - 04" at bounding box center [334, 176] width 114 height 9
copy h6 "D&F Block Part - 04"
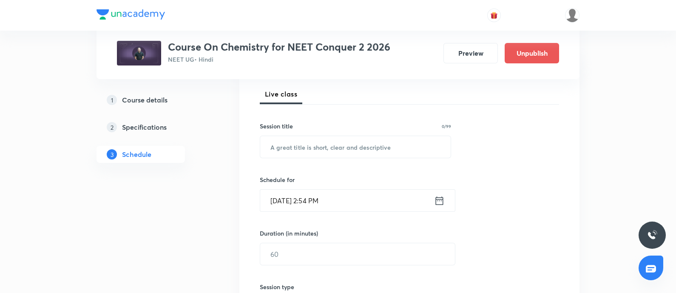
scroll to position [121, 0]
click at [306, 149] on input "text" at bounding box center [355, 145] width 191 height 22
paste input "D&F Block Part - 04"
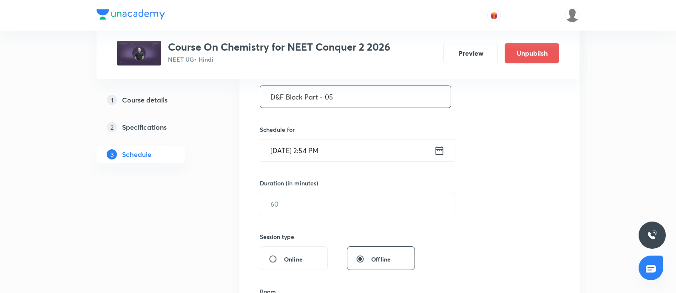
scroll to position [184, 0]
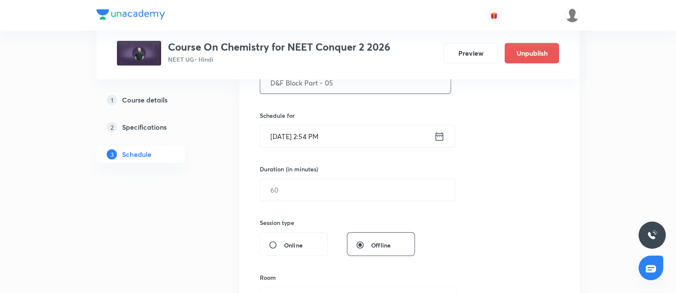
type input "D&F Block Part - 05"
click at [357, 137] on input "[DATE] 2:54 PM" at bounding box center [347, 136] width 174 height 22
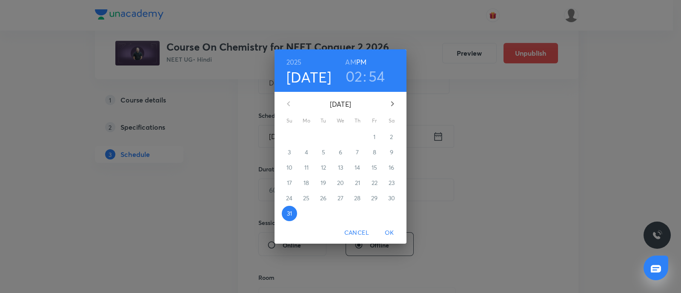
click at [393, 102] on icon "button" at bounding box center [392, 104] width 10 height 10
click at [340, 141] on p "3" at bounding box center [340, 137] width 3 height 9
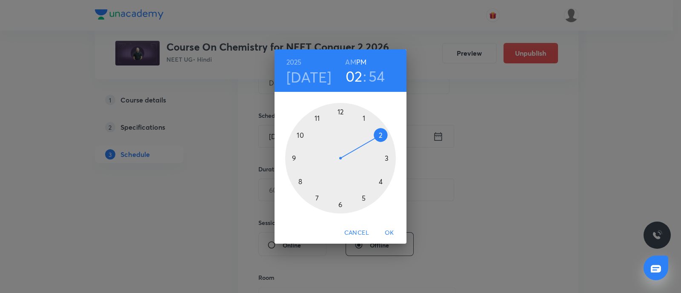
click at [318, 196] on div at bounding box center [340, 158] width 111 height 111
click at [379, 134] on div at bounding box center [340, 158] width 111 height 111
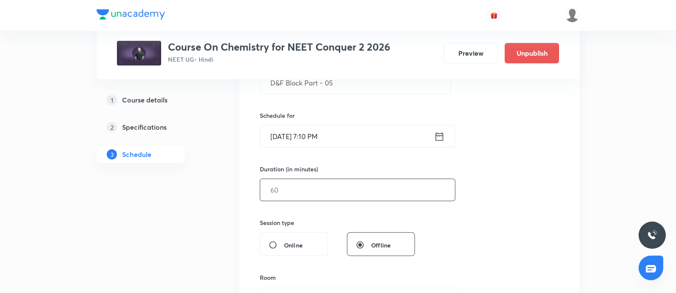
click at [305, 194] on input "text" at bounding box center [357, 190] width 195 height 22
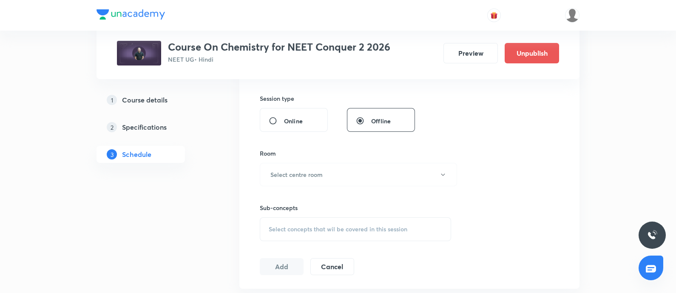
scroll to position [309, 0]
type input "75"
click at [310, 170] on h6 "Select centre room" at bounding box center [296, 173] width 52 height 9
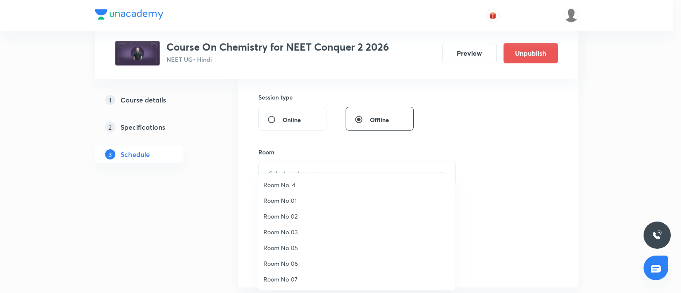
click at [283, 278] on span "Room No 07" at bounding box center [356, 279] width 186 height 9
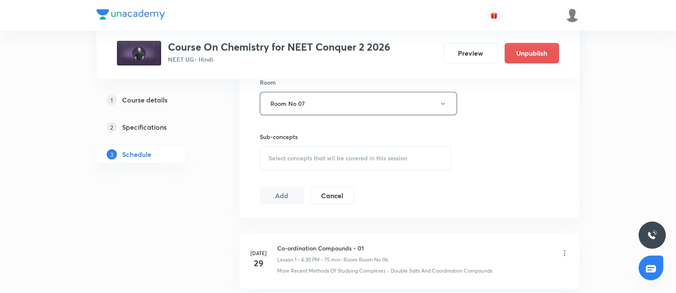
scroll to position [380, 0]
click at [300, 158] on span "Select concepts that wil be covered in this session" at bounding box center [338, 157] width 139 height 7
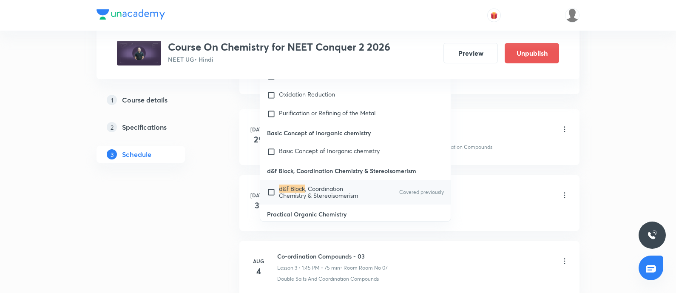
scroll to position [5962, 0]
type input "D&F Block"
click at [282, 184] on span ", Coordination Chemistry & Stereoisomerism" at bounding box center [318, 191] width 79 height 15
checkbox input "true"
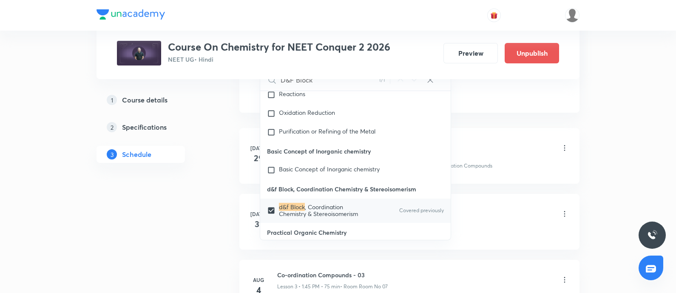
click at [482, 139] on div "Co-ordination Compounds - 01 Lesson 1 • 4:30 PM • 75 min • Room Room No 06" at bounding box center [423, 149] width 292 height 20
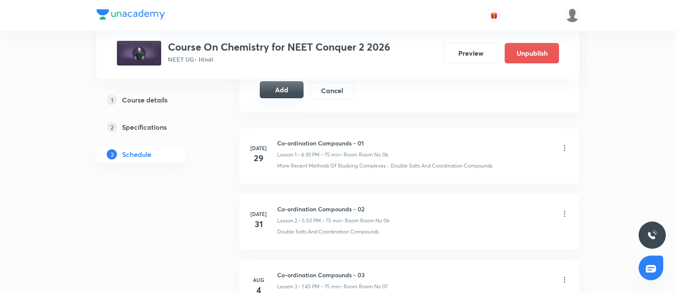
click at [279, 89] on button "Add" at bounding box center [282, 89] width 44 height 17
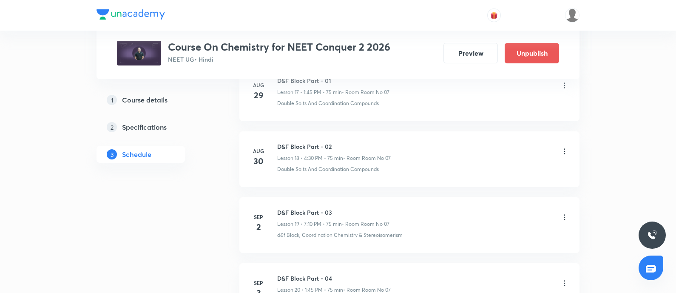
scroll to position [1379, 0]
